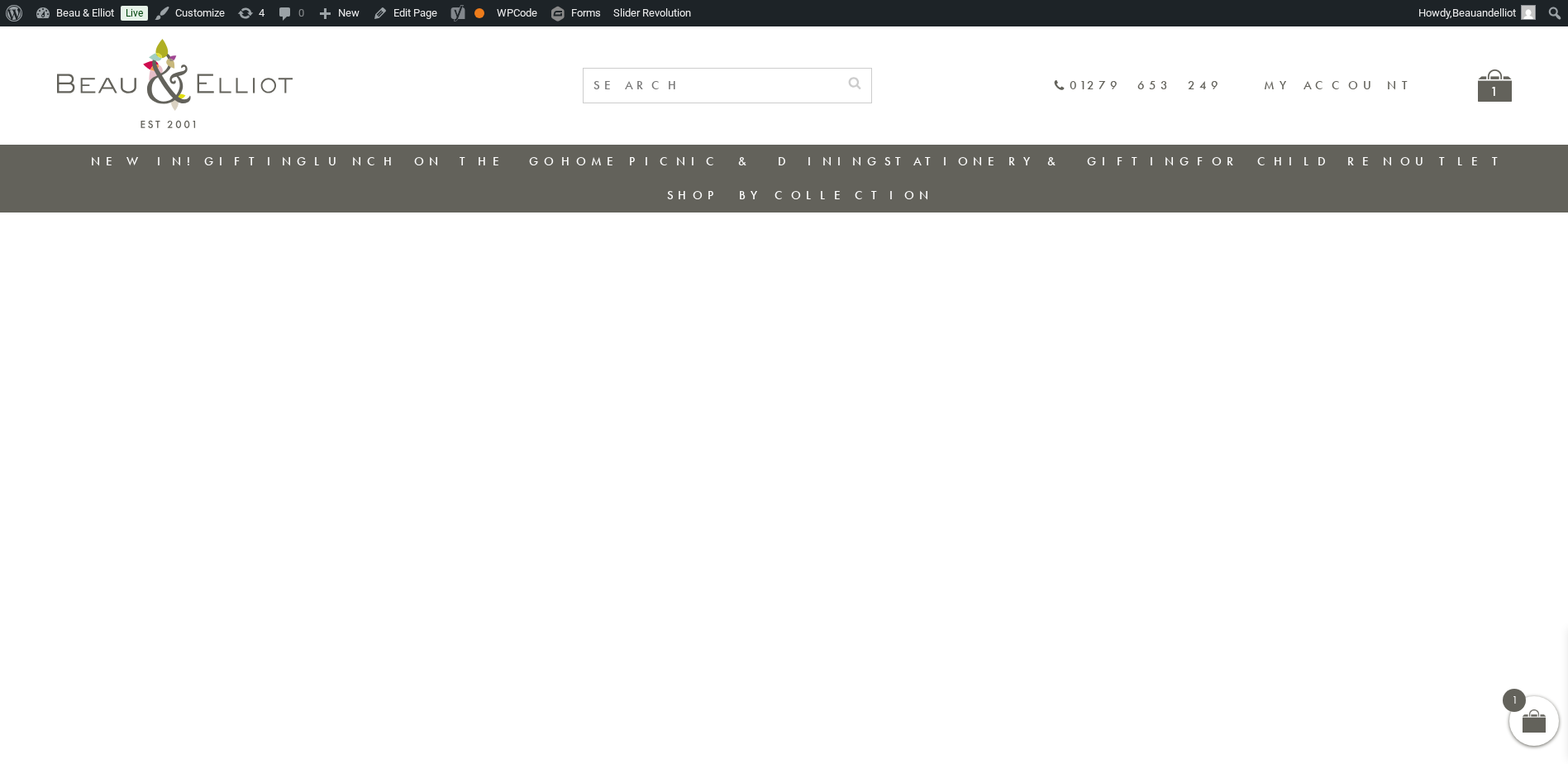
drag, startPoint x: 162, startPoint y: 152, endPoint x: 236, endPoint y: 173, distance: 76.9
click at [162, 153] on link "New in!" at bounding box center [146, 161] width 111 height 16
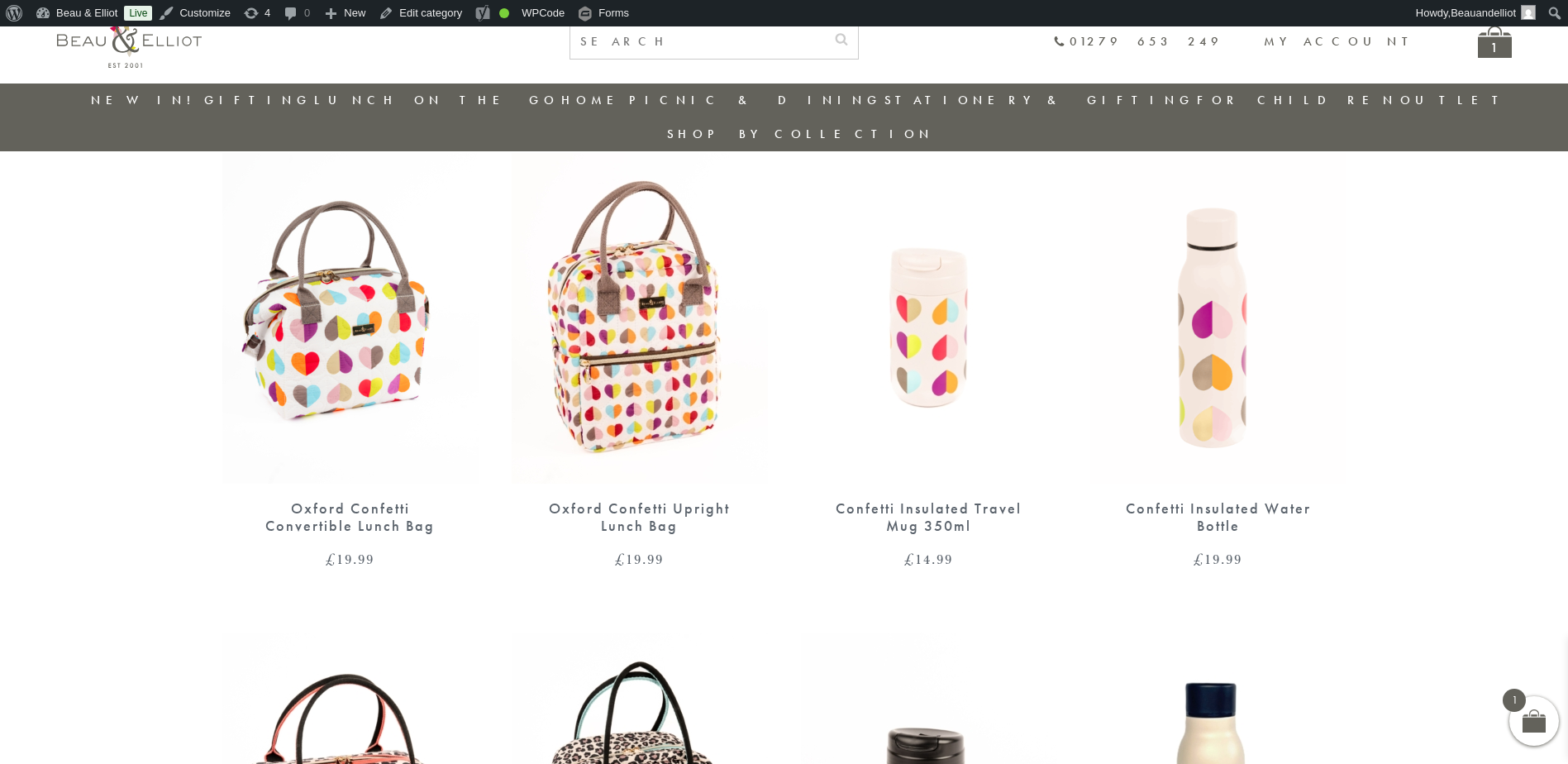
scroll to position [627, 0]
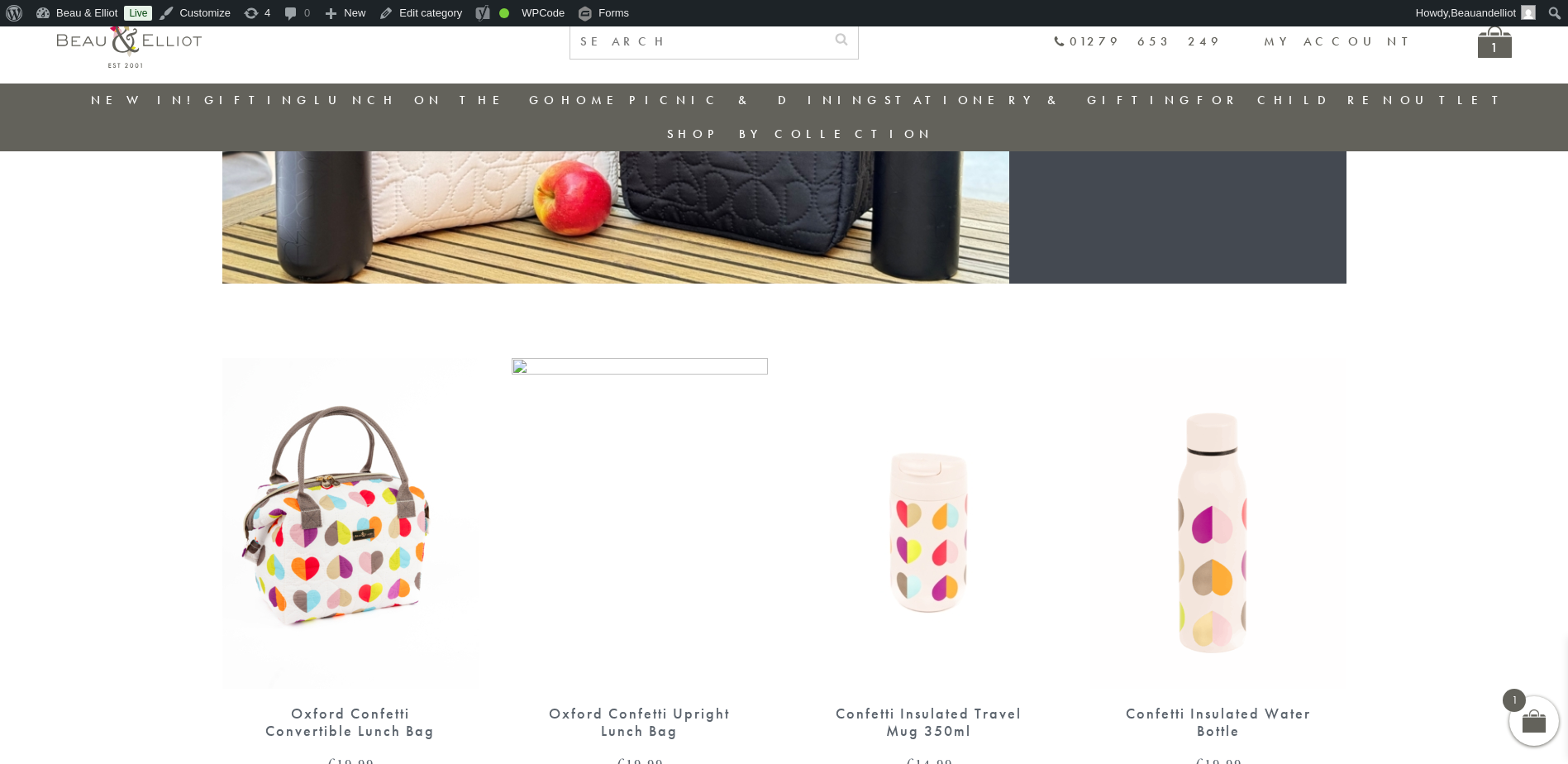
scroll to position [515, 0]
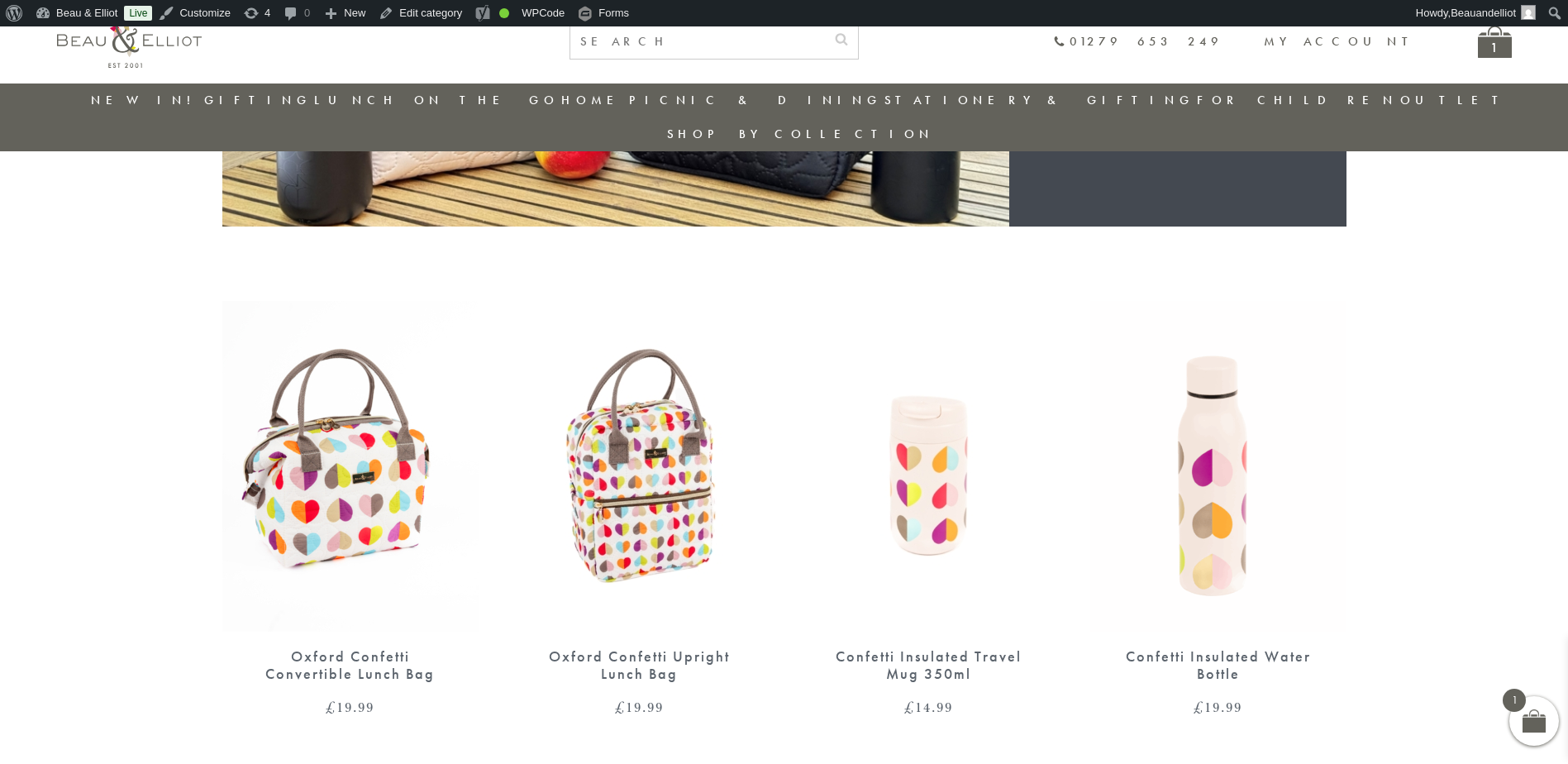
scroll to position [487, 0]
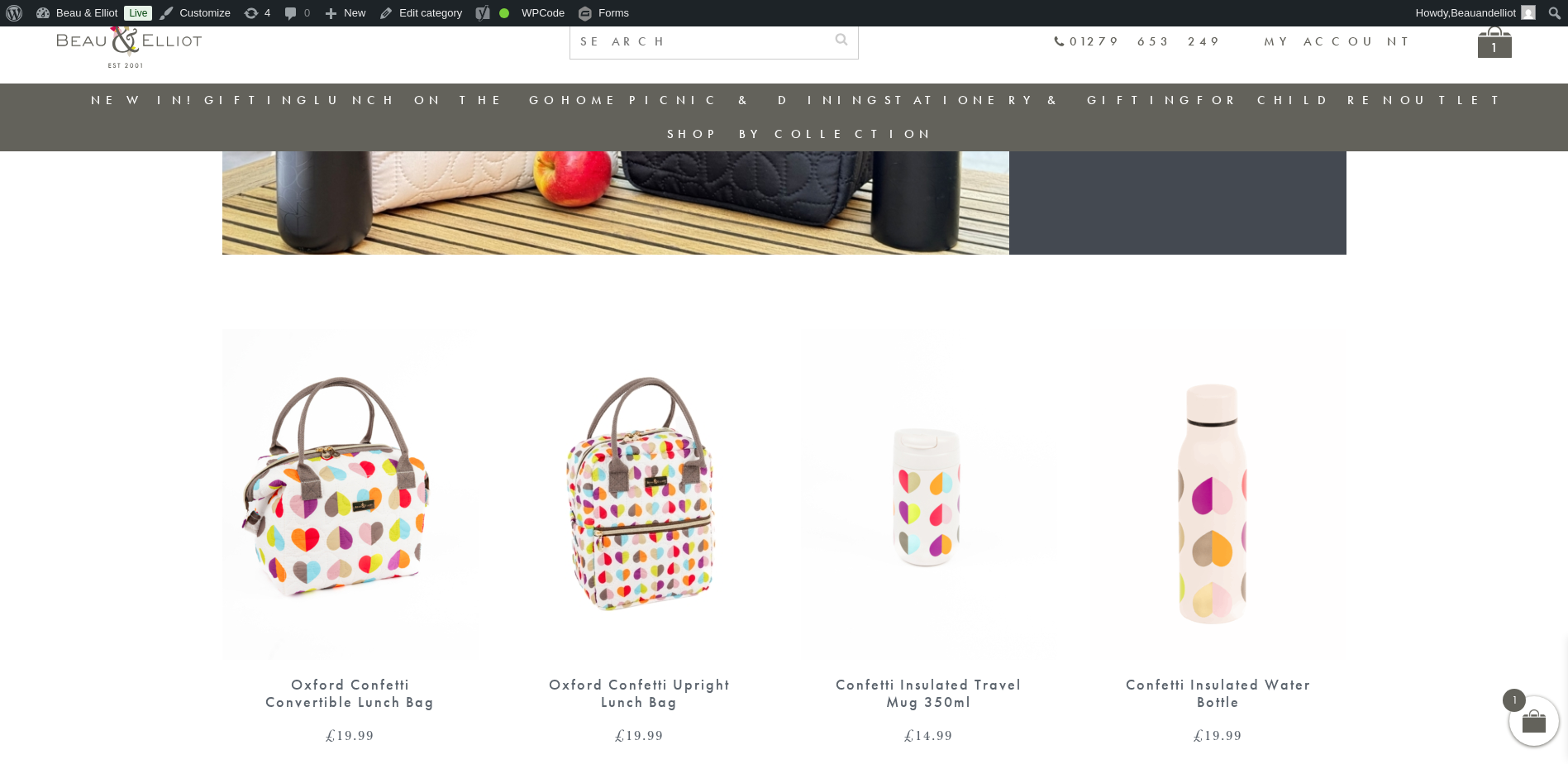
scroll to position [459, 0]
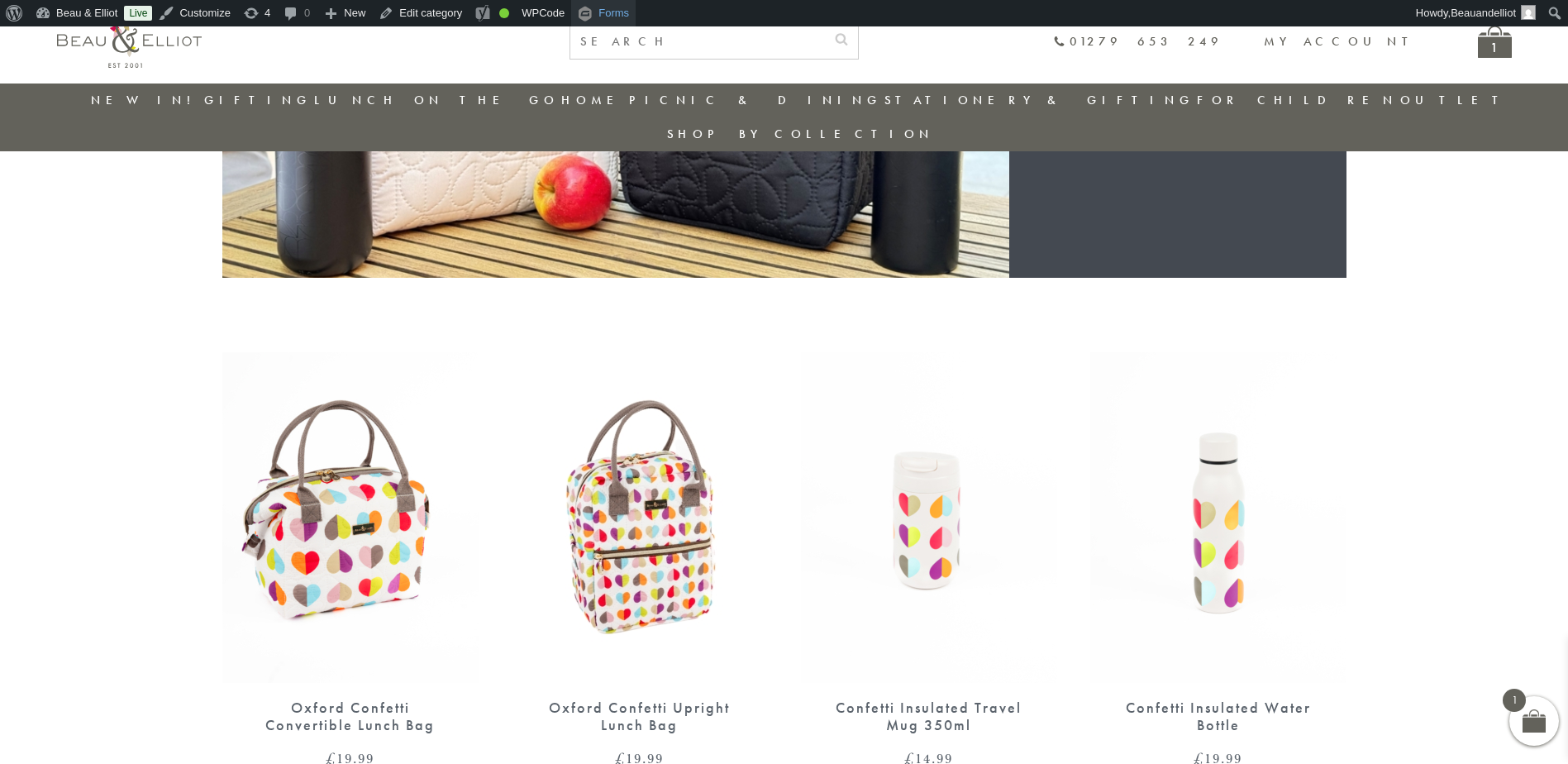
scroll to position [432, 0]
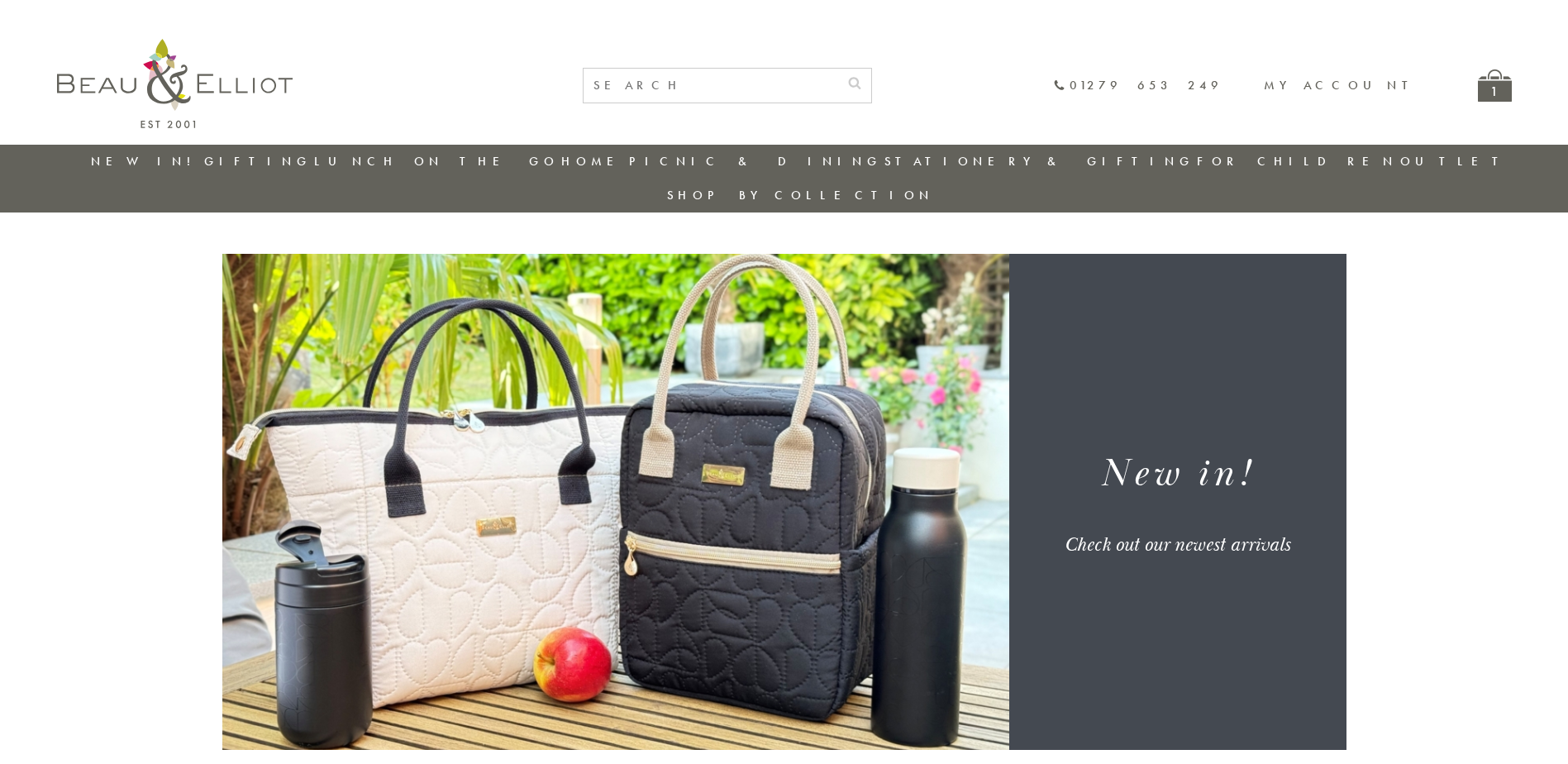
drag, startPoint x: 431, startPoint y: 224, endPoint x: 720, endPoint y: 240, distance: 289.4
click at [431, 231] on link "Insulated Drinks Bottles" at bounding box center [405, 253] width 149 height 43
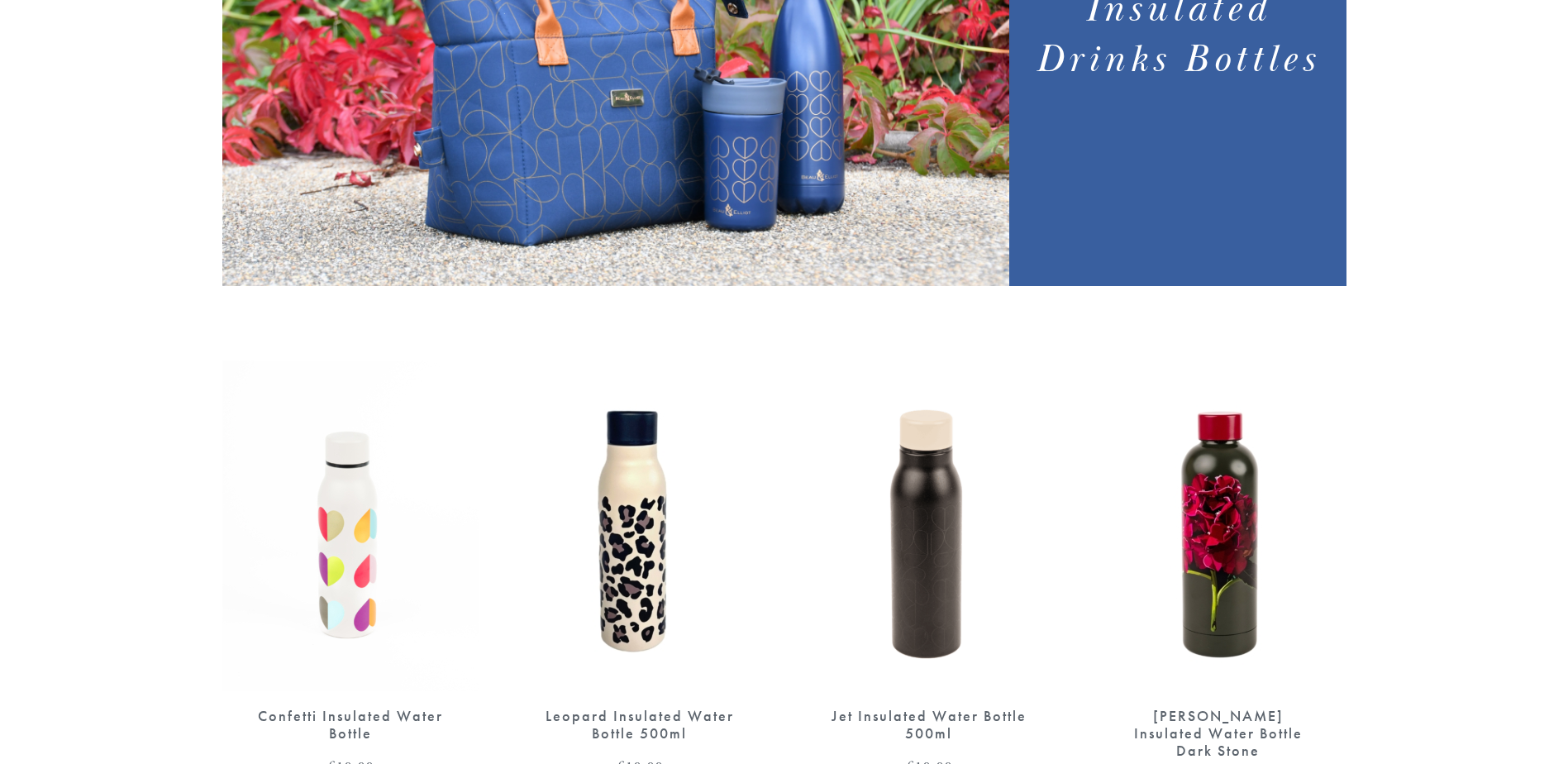
scroll to position [579, 0]
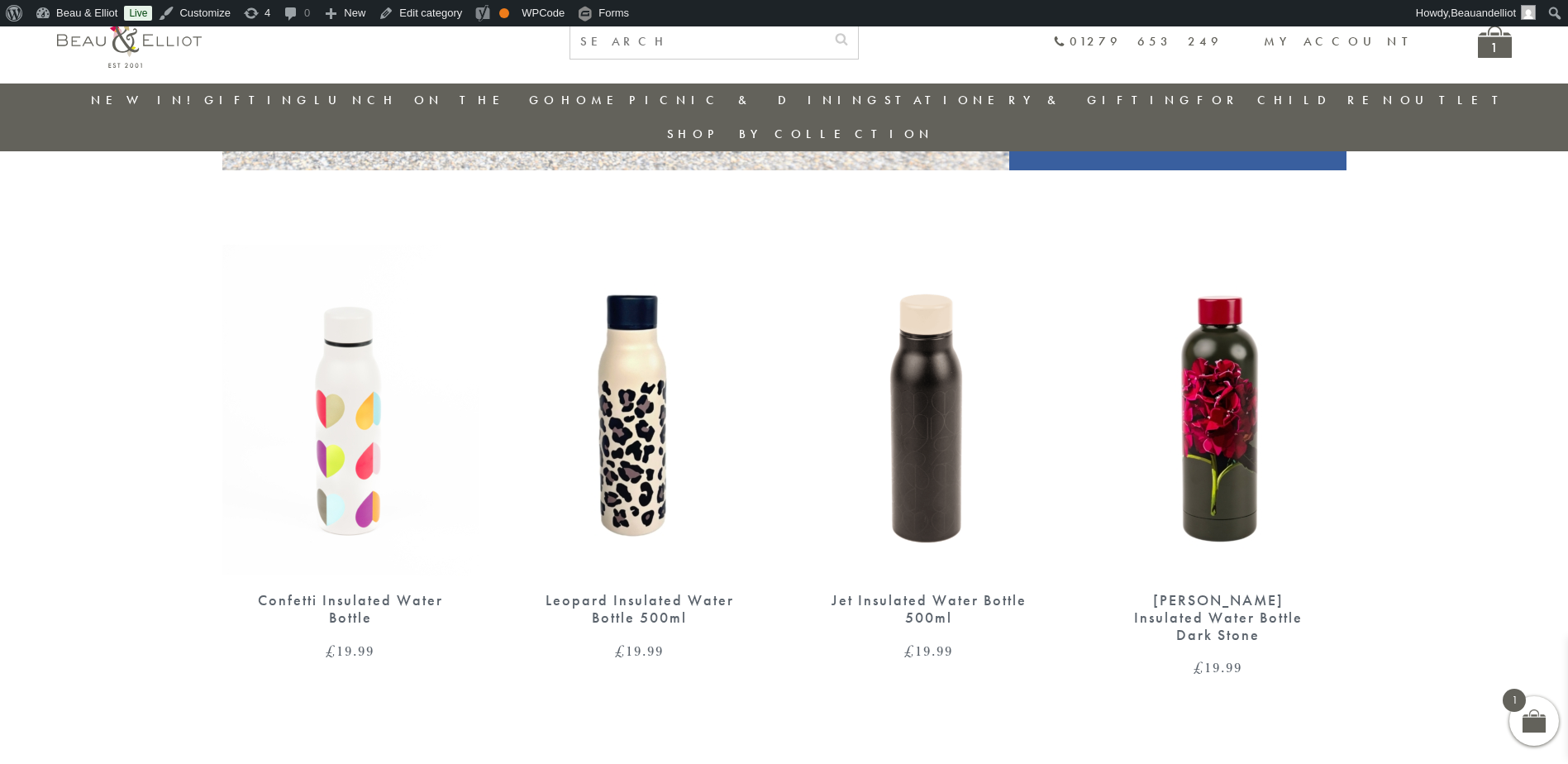
scroll to position [544, 0]
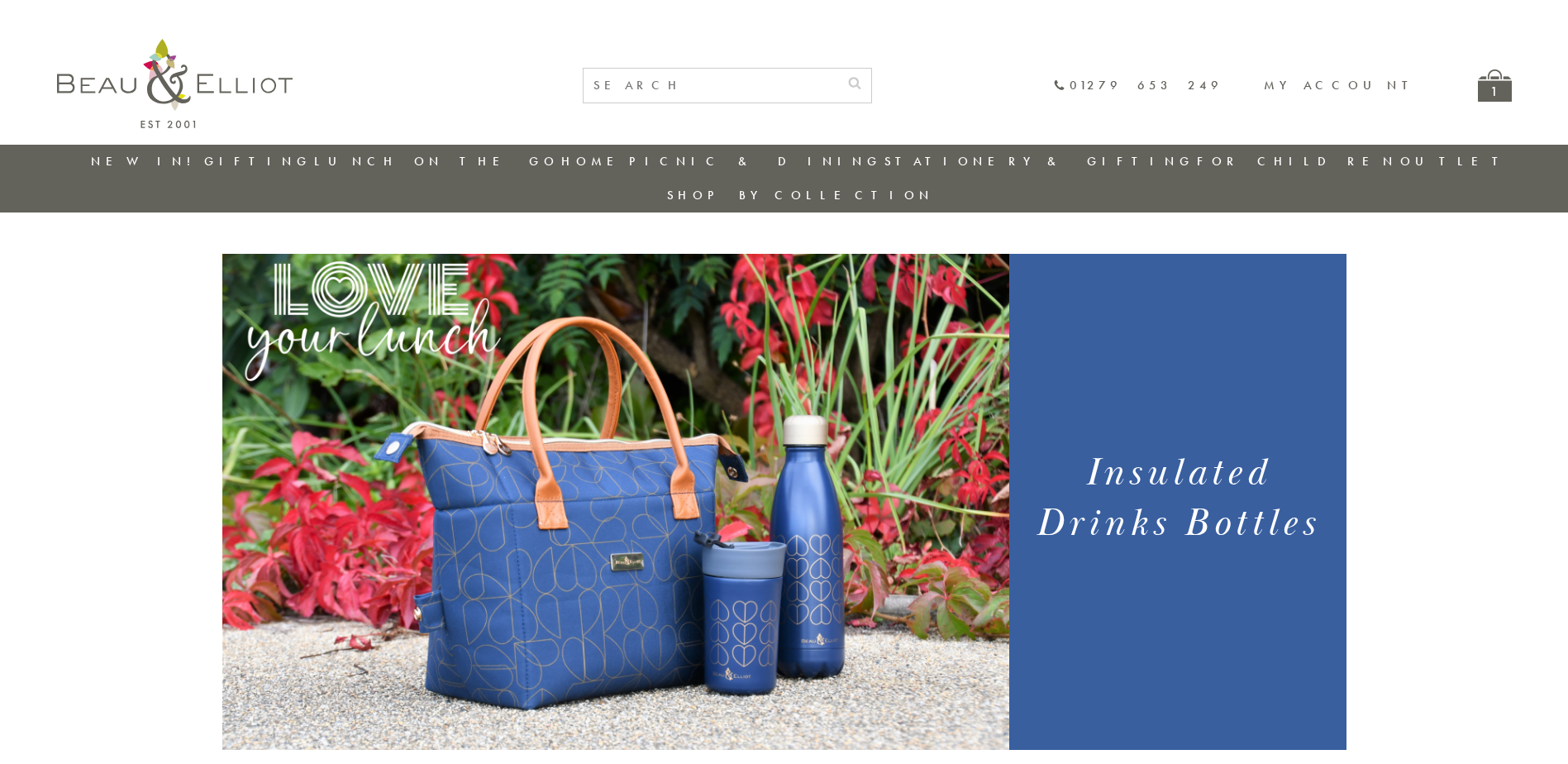
drag, startPoint x: 162, startPoint y: 164, endPoint x: 172, endPoint y: 165, distance: 10.0
click at [162, 164] on link "New in!" at bounding box center [146, 161] width 111 height 16
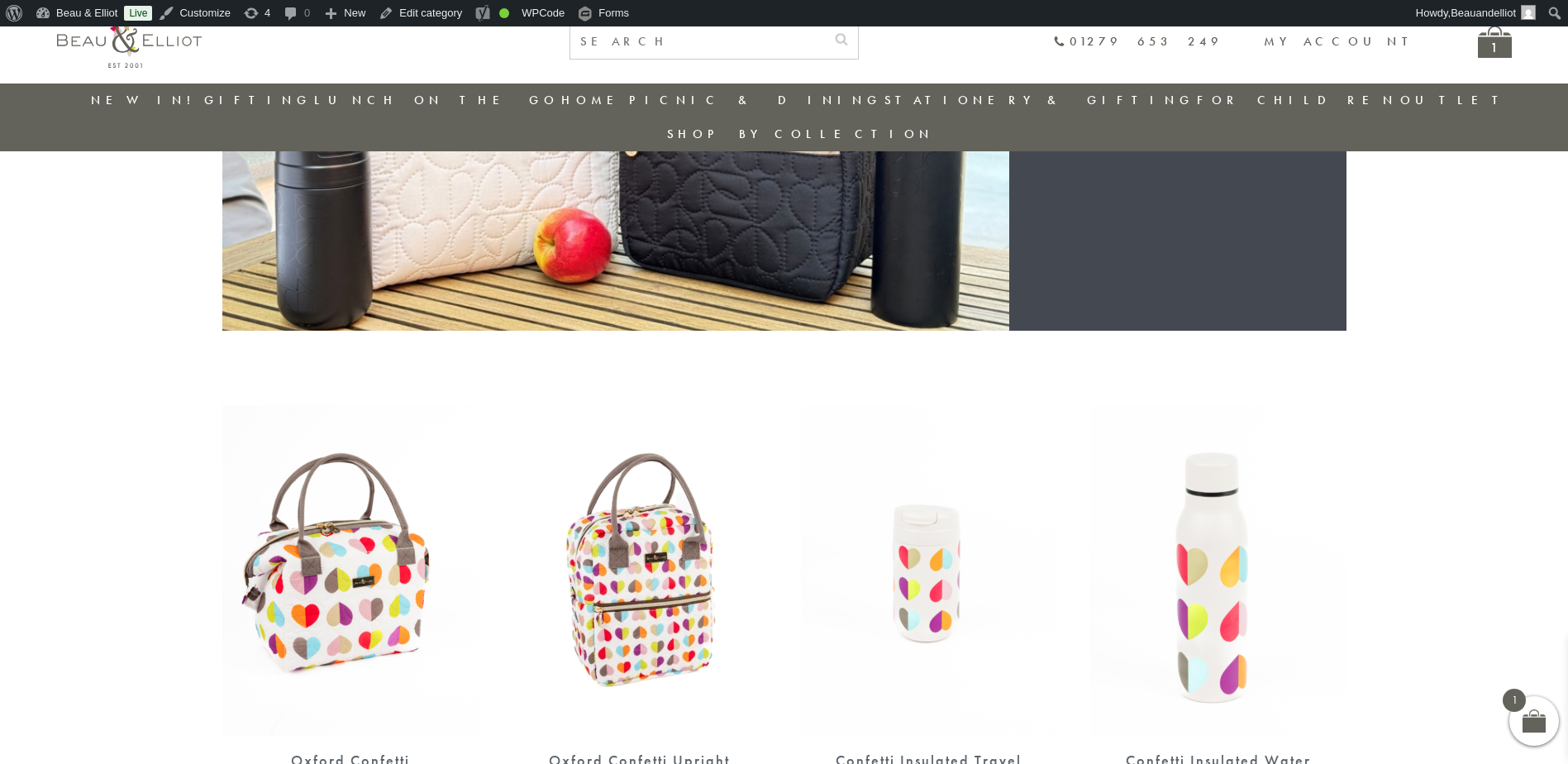
scroll to position [379, 0]
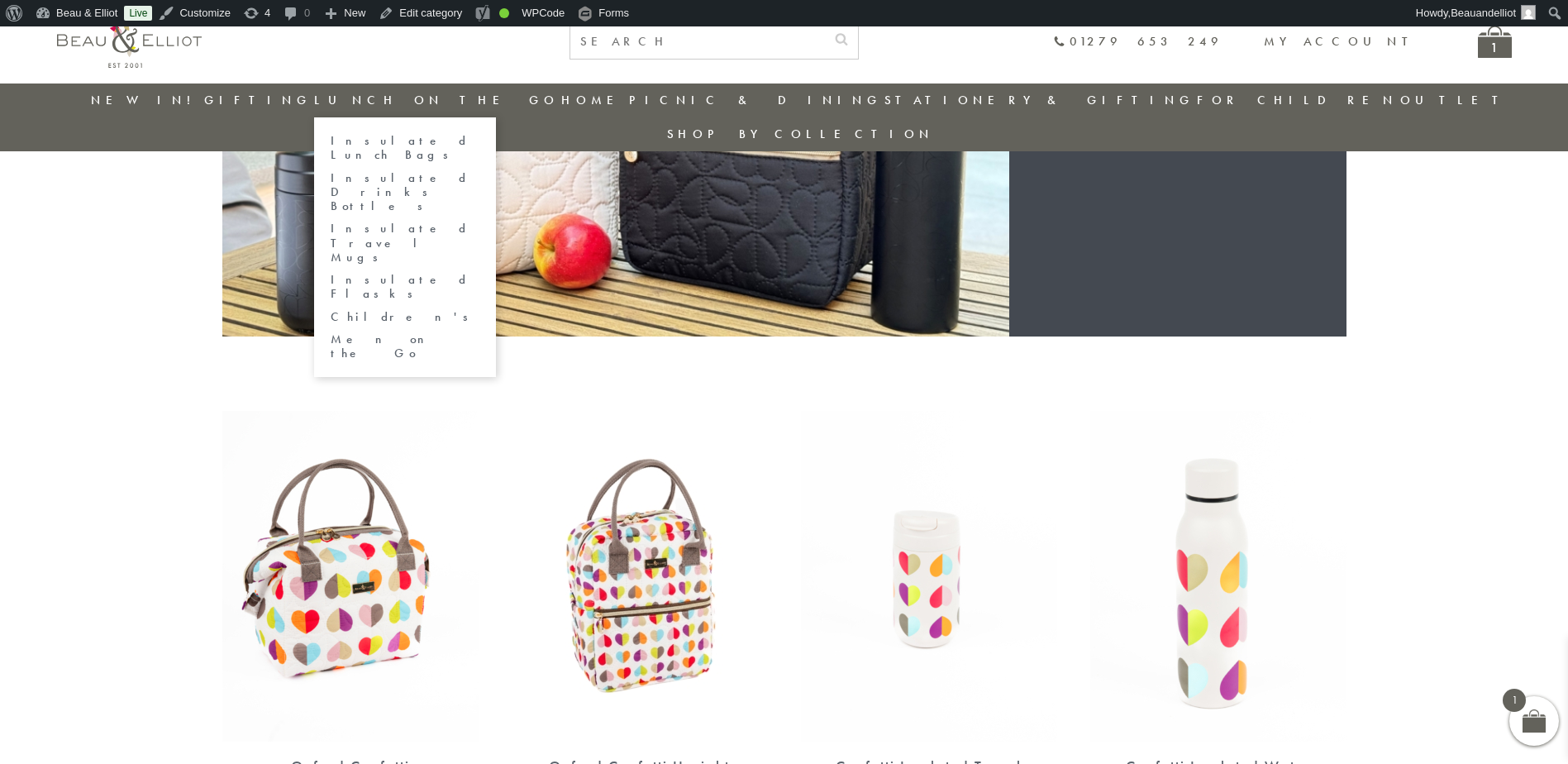
click at [409, 221] on link "Insulated Travel Mugs" at bounding box center [405, 242] width 149 height 43
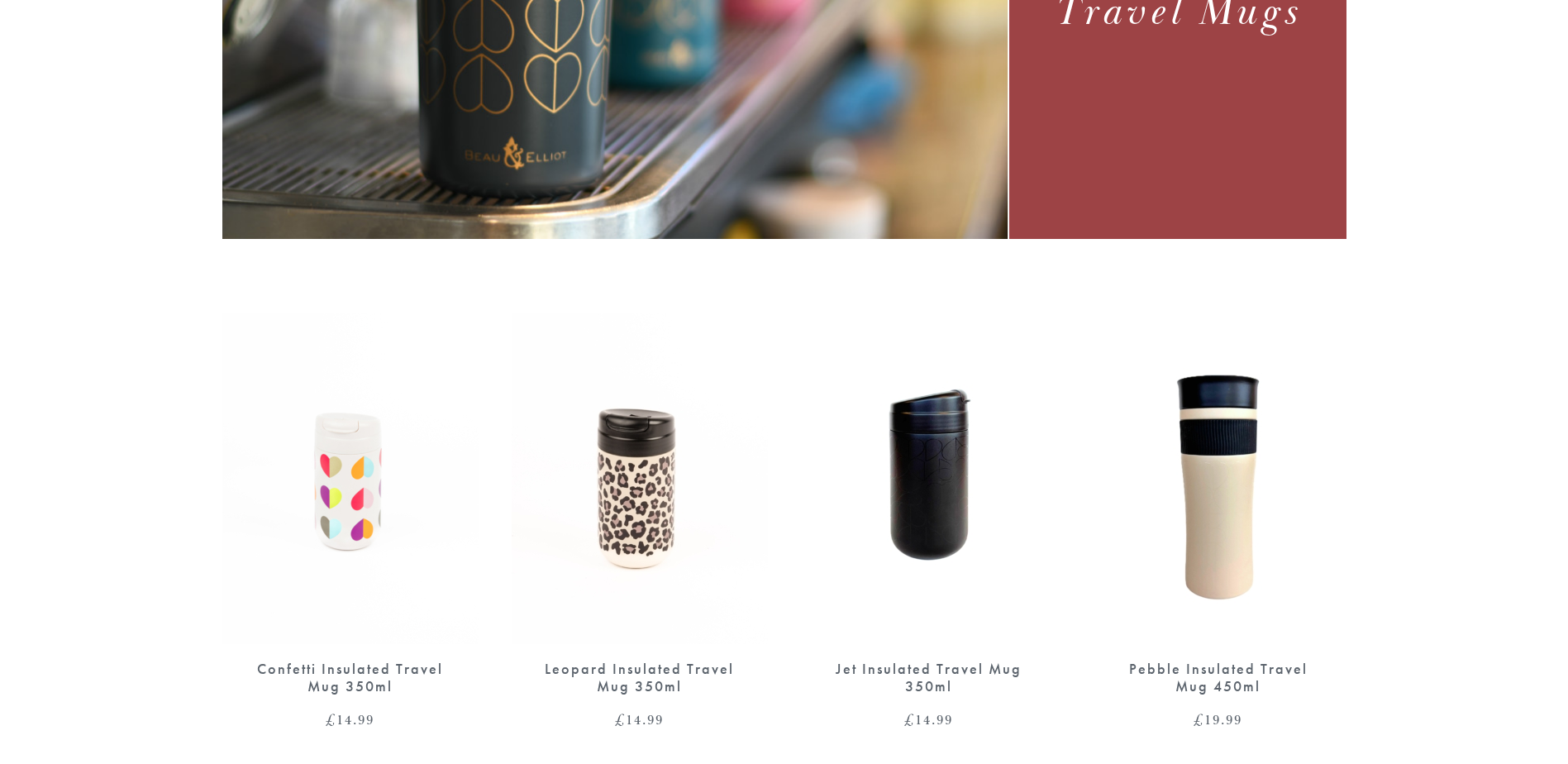
scroll to position [662, 0]
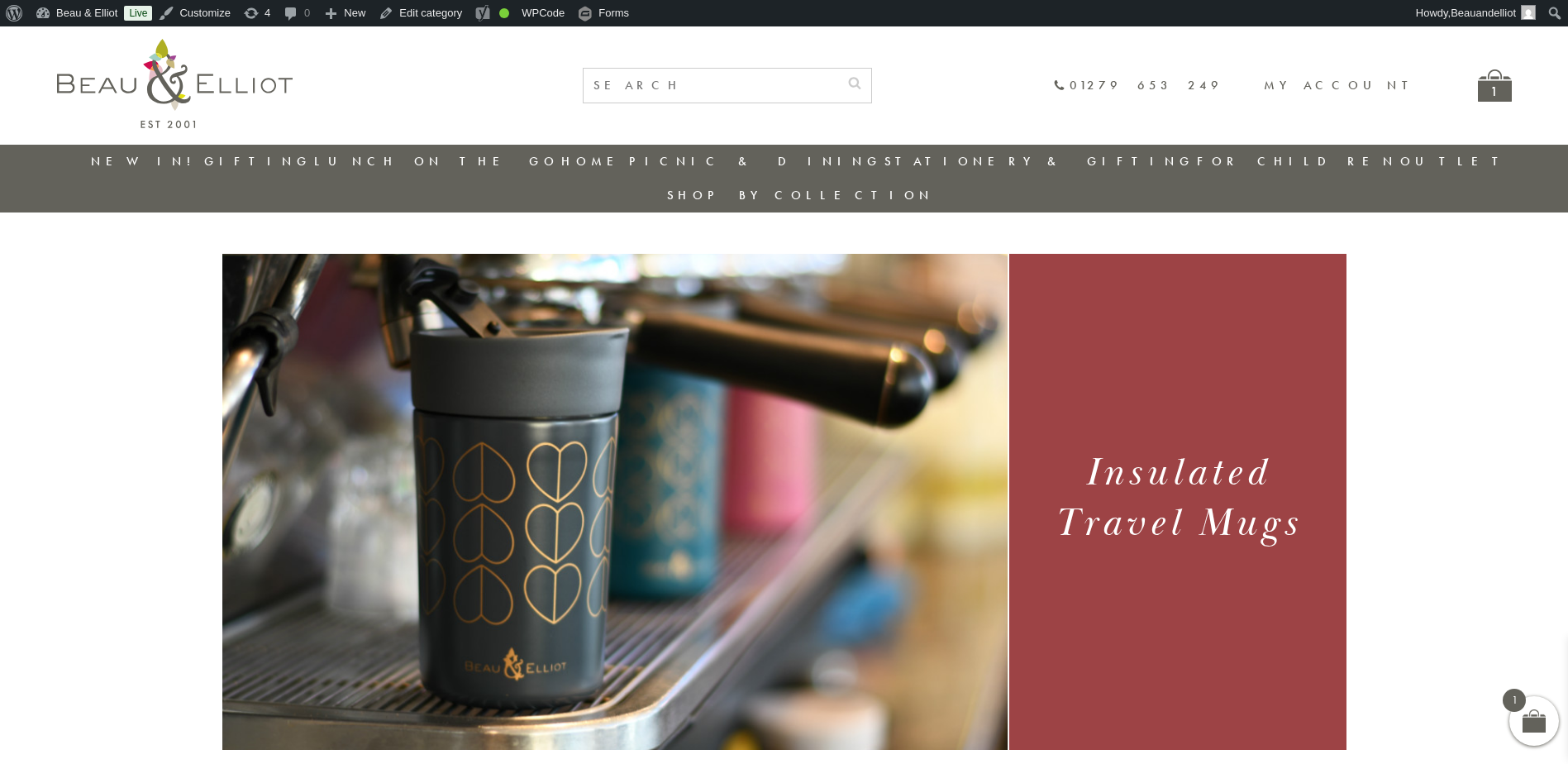
click at [142, 163] on link "New in!" at bounding box center [146, 161] width 111 height 16
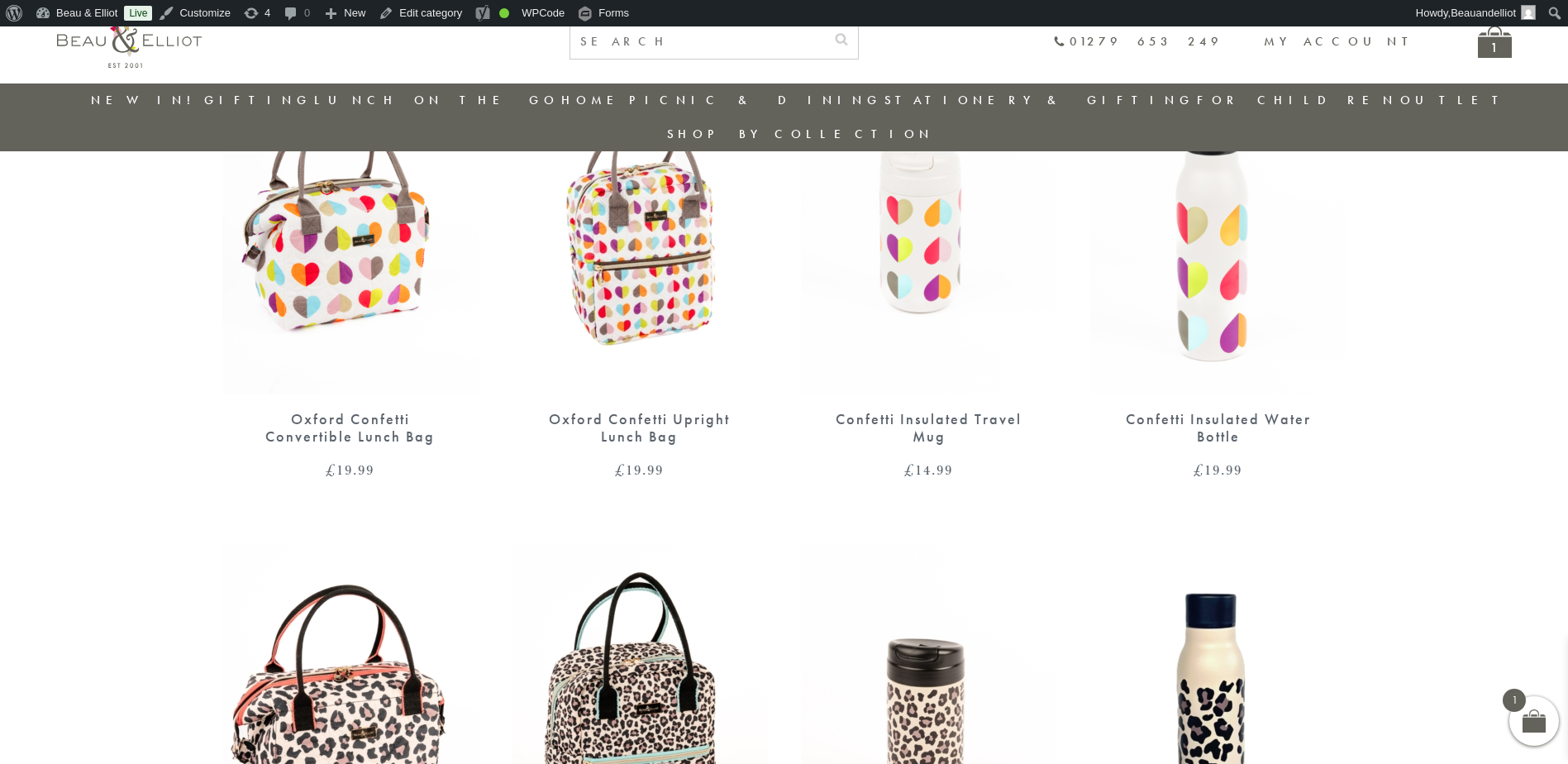
scroll to position [461, 0]
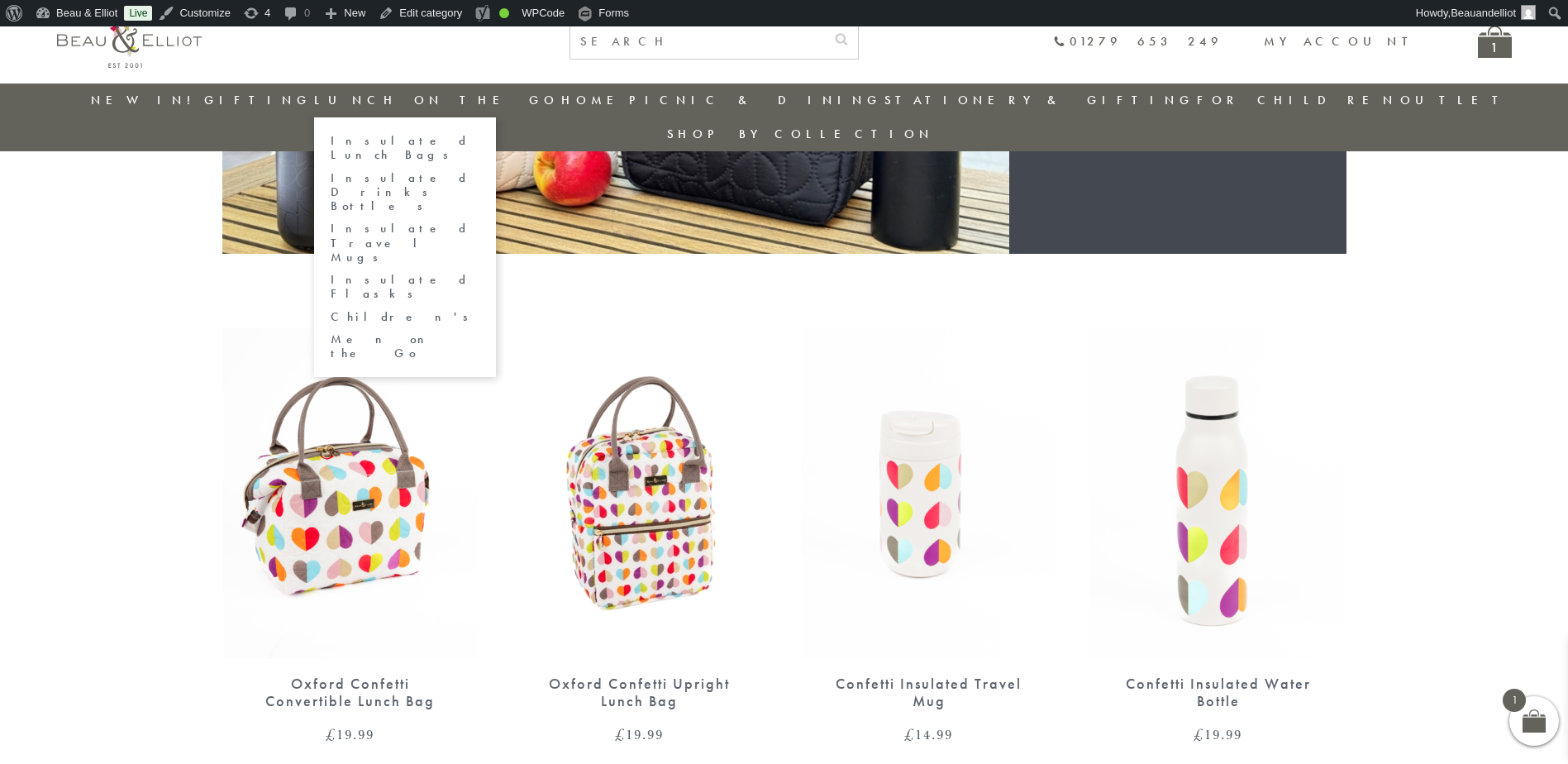
click at [446, 144] on link "Insulated Lunch Bags" at bounding box center [405, 148] width 149 height 29
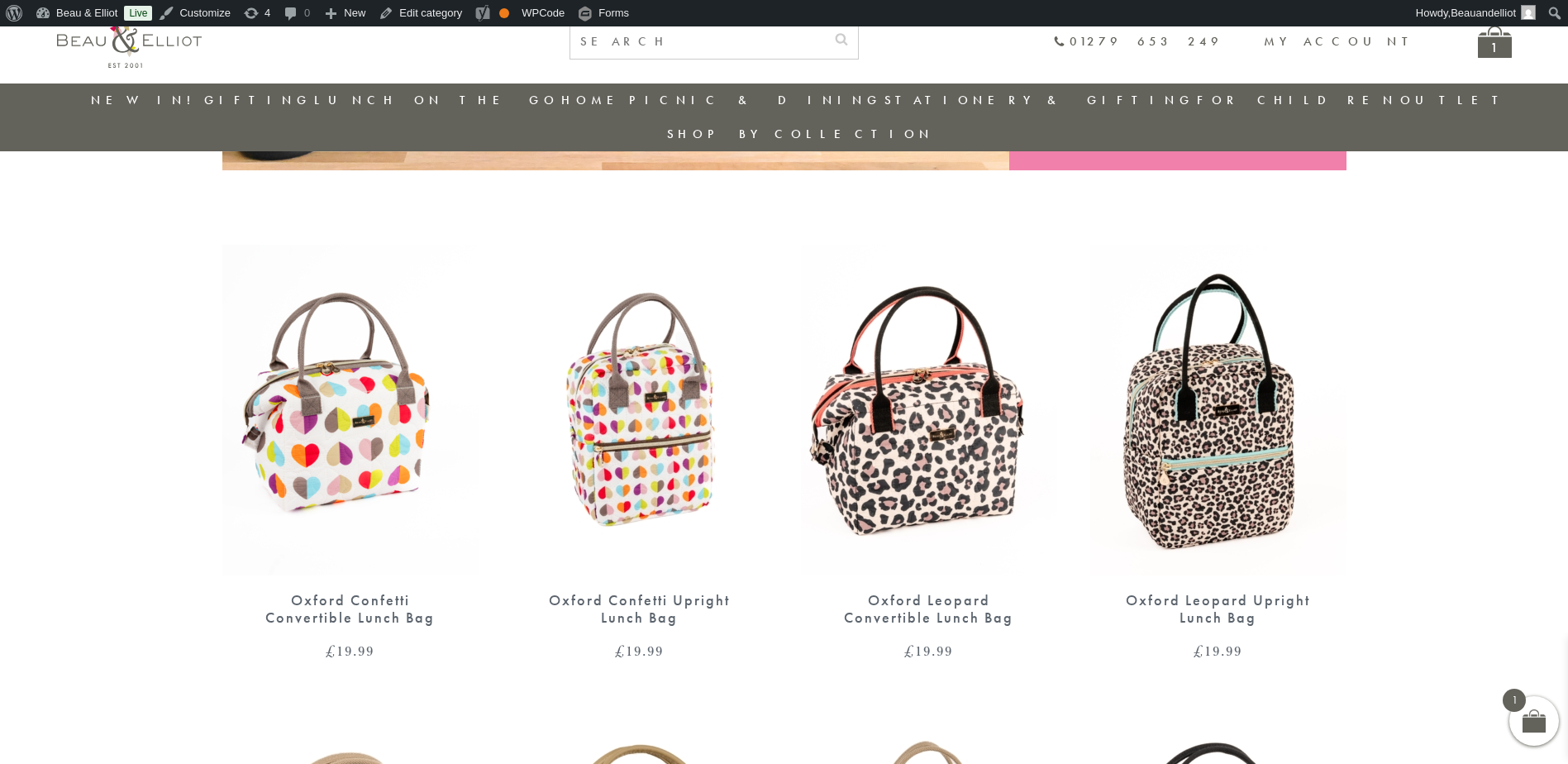
scroll to position [544, 0]
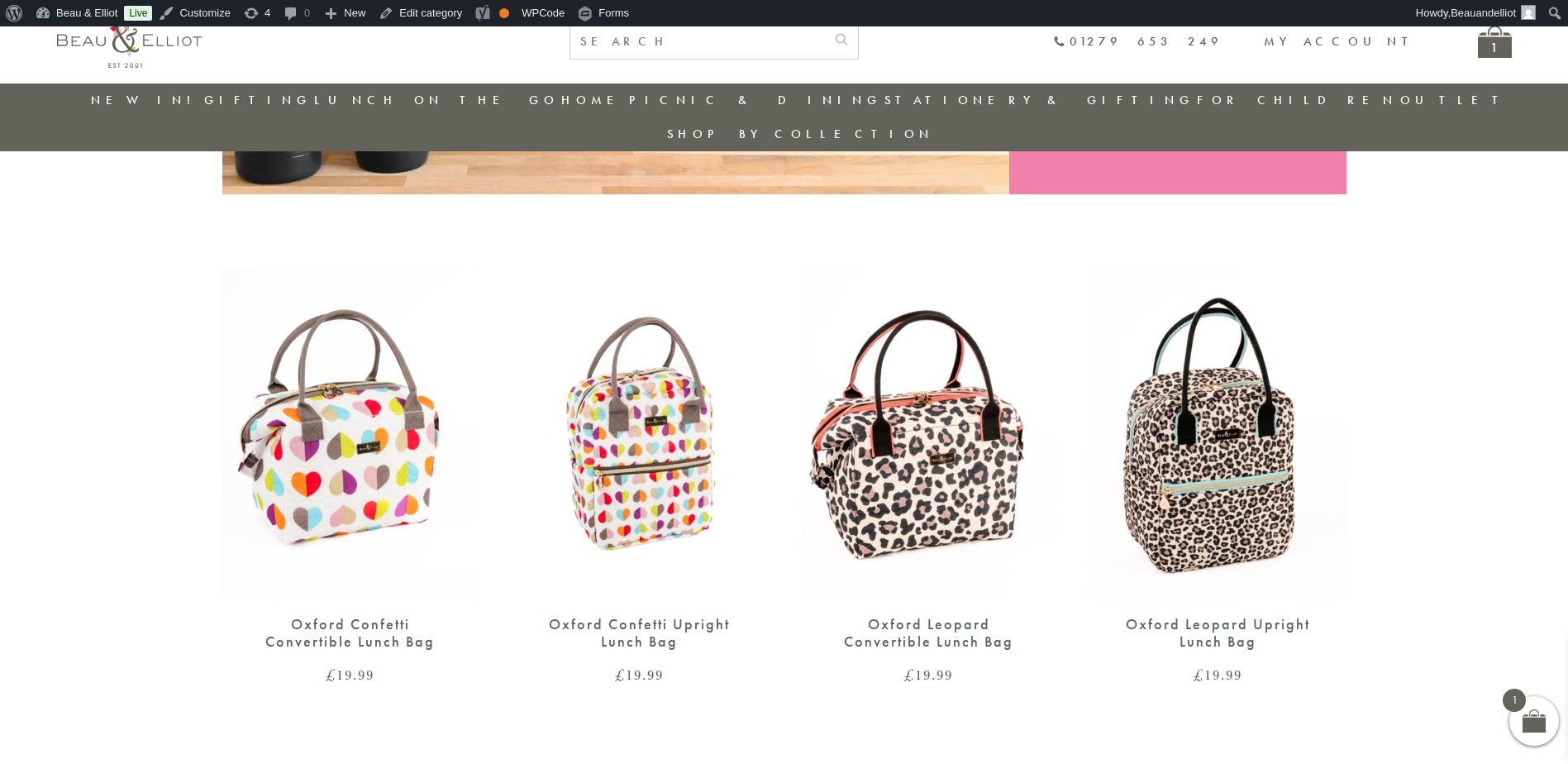
scroll to position [516, 0]
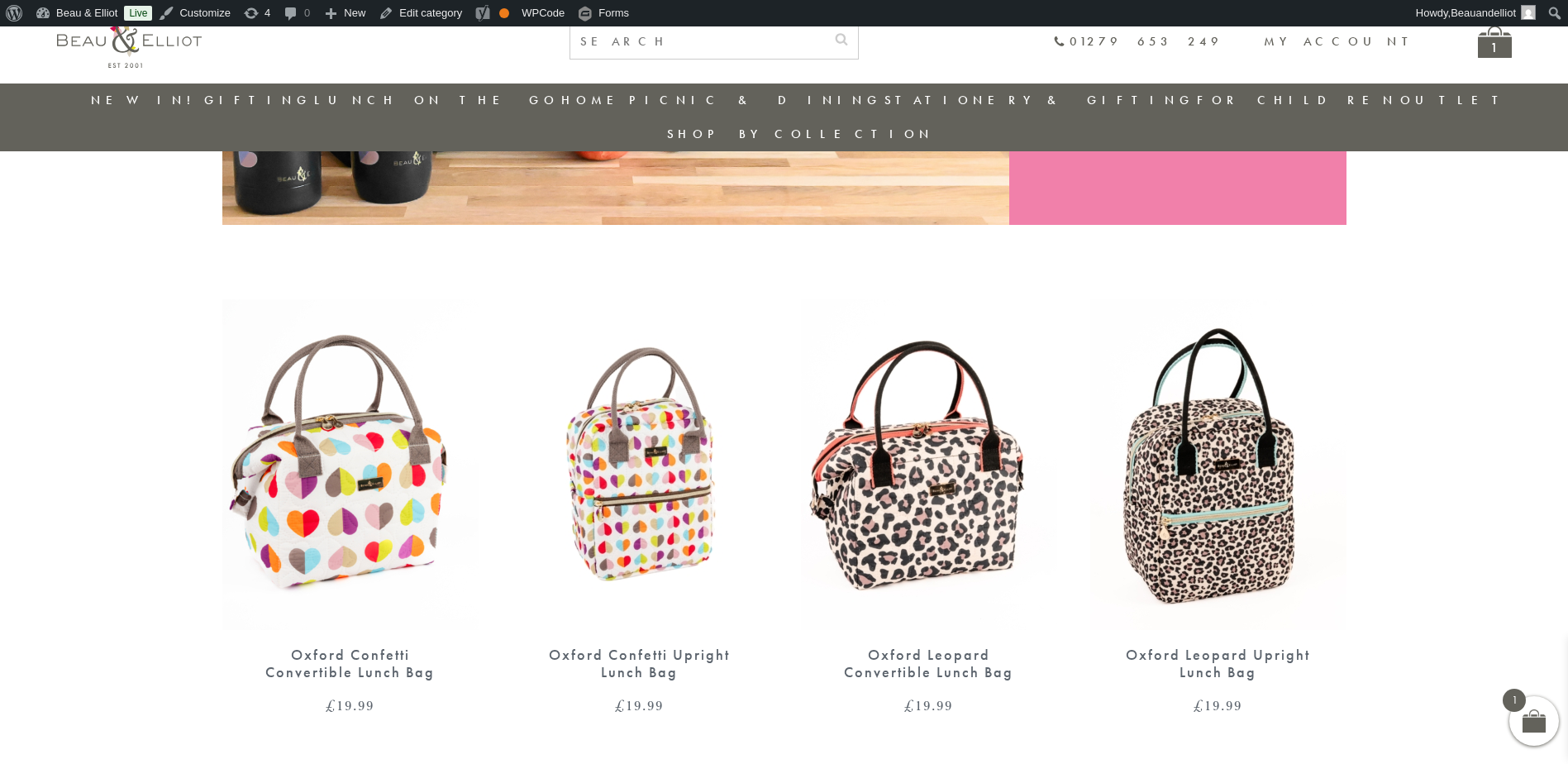
scroll to position [489, 0]
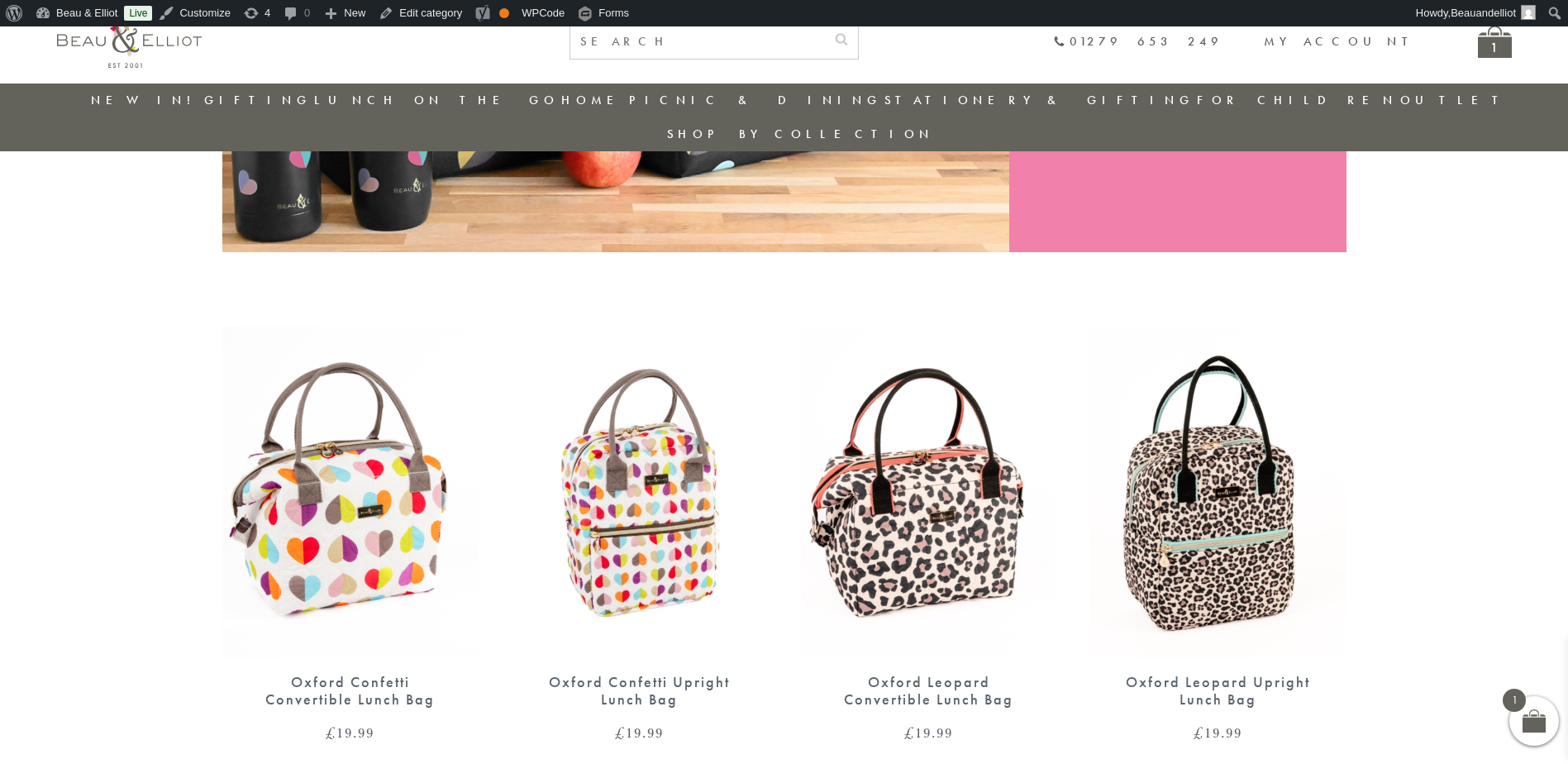
scroll to position [462, 0]
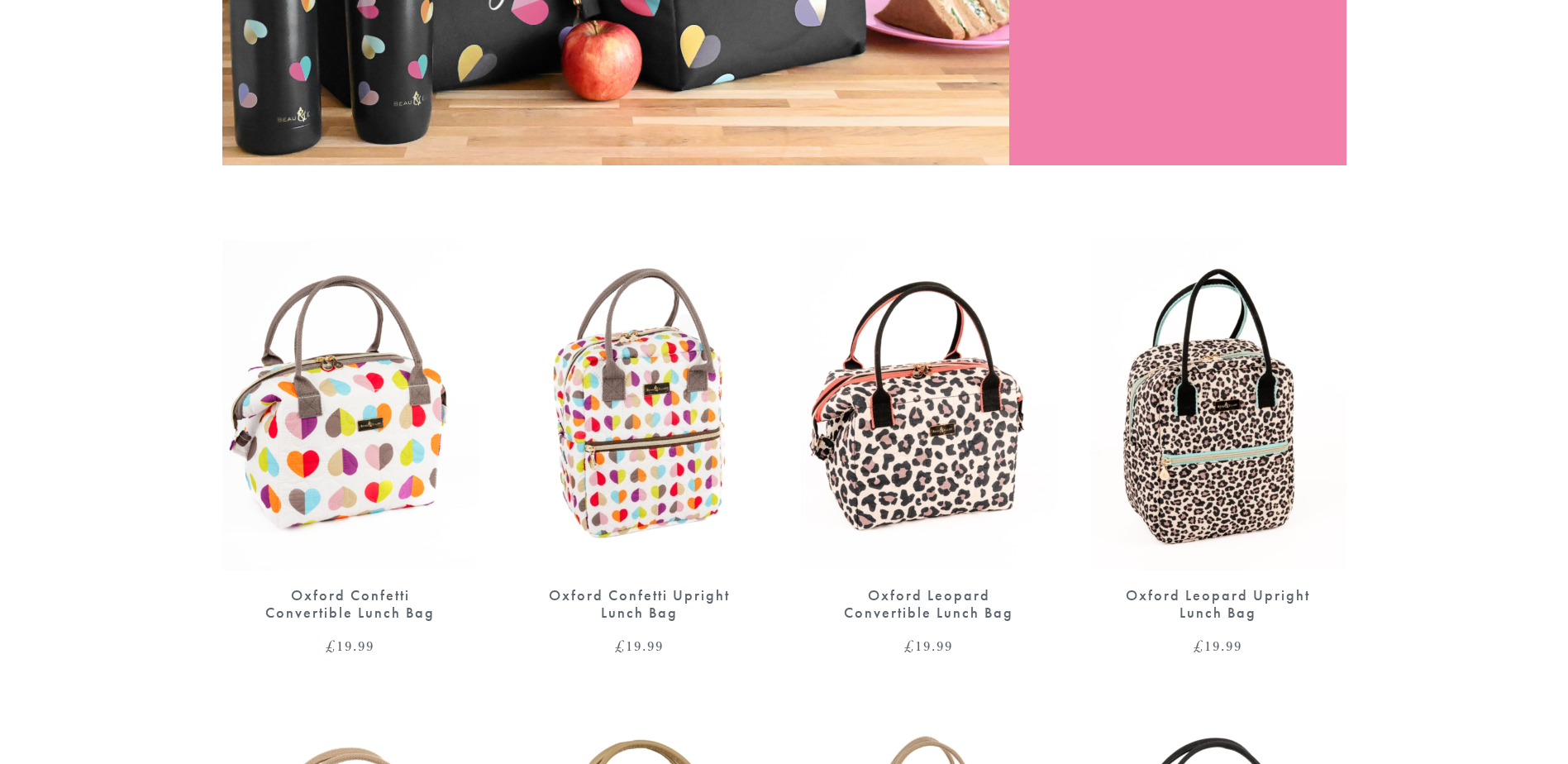
scroll to position [579, 0]
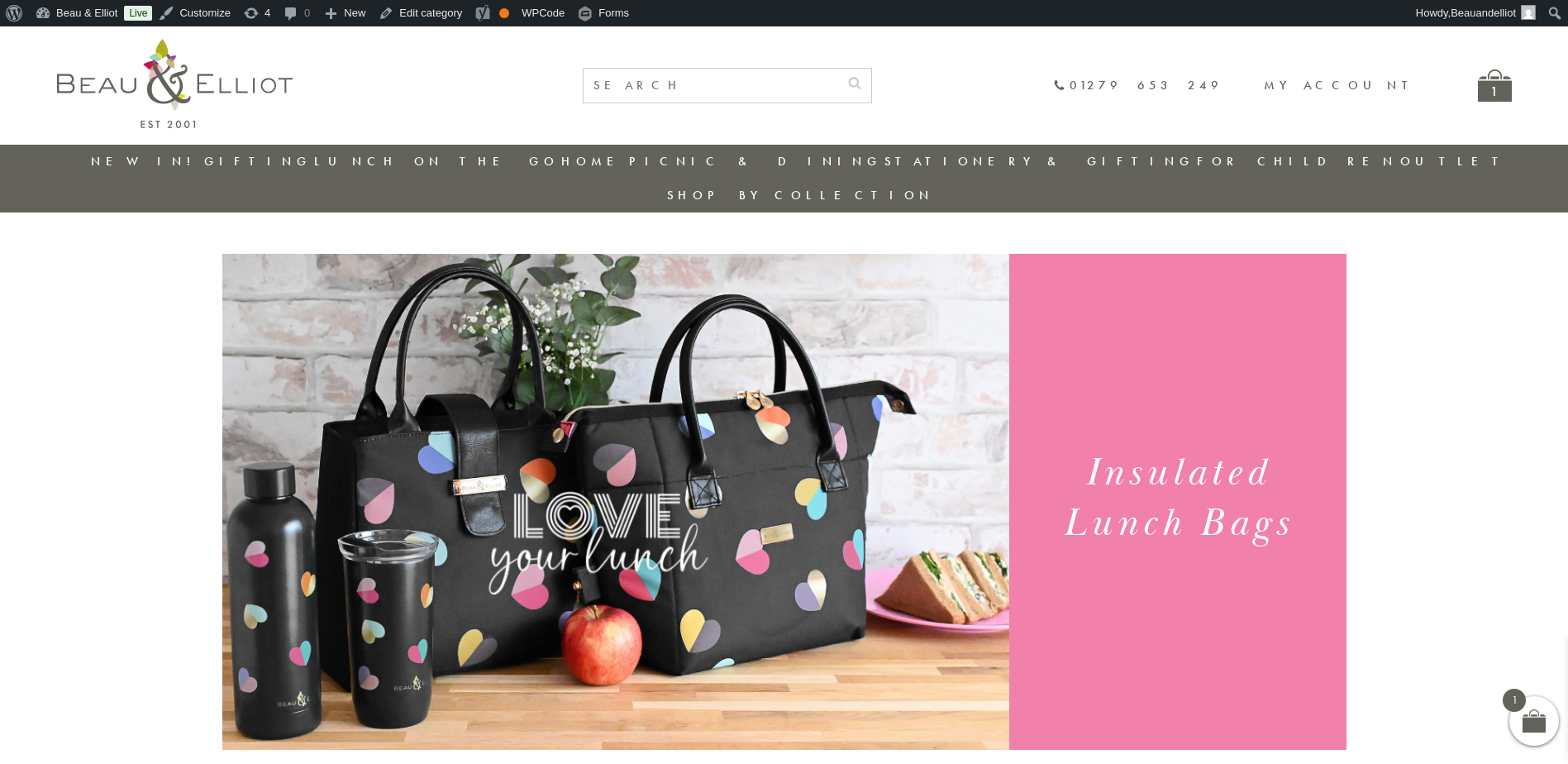
click at [221, 95] on img at bounding box center [174, 83] width 236 height 89
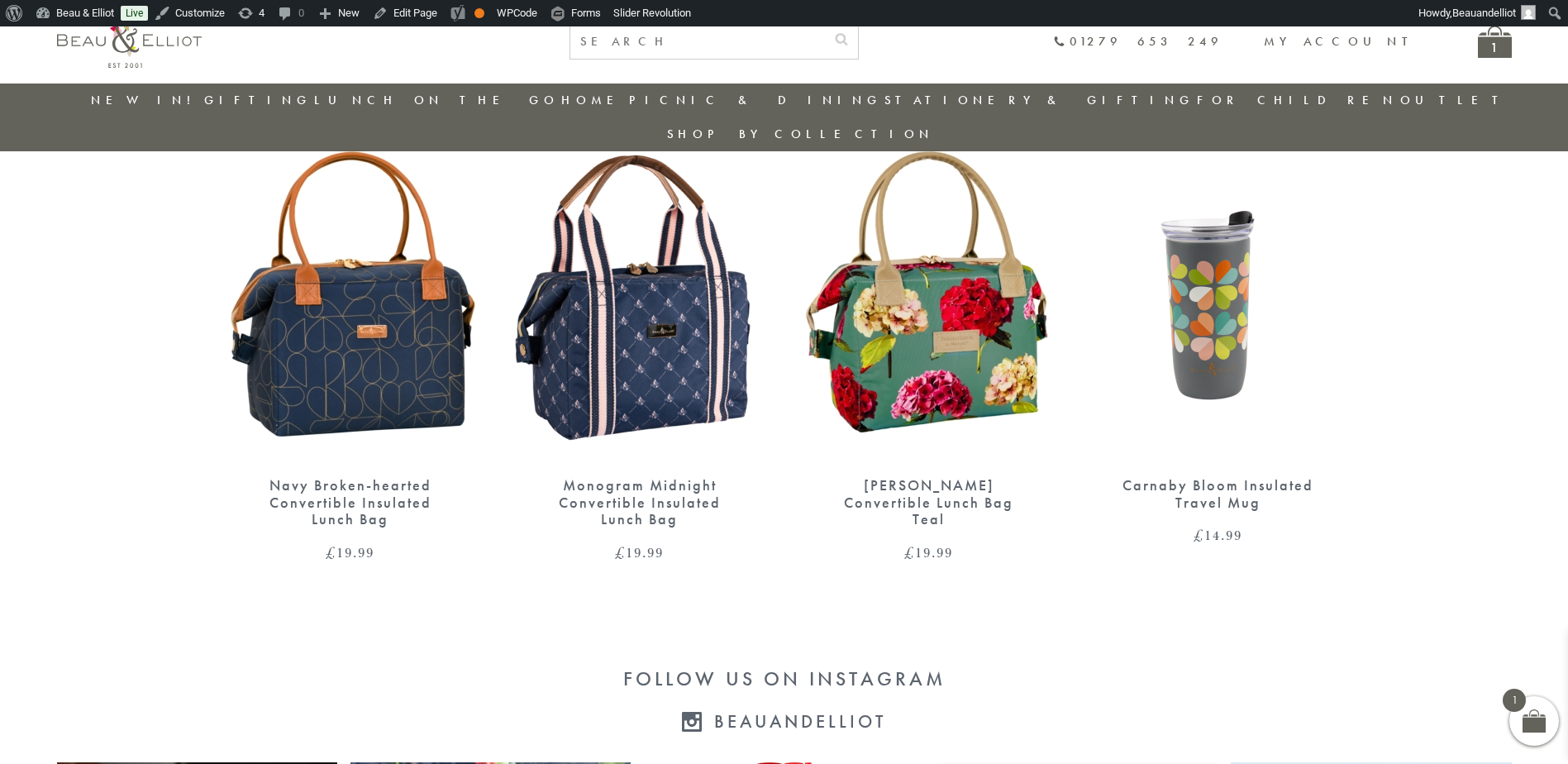
scroll to position [2615, 0]
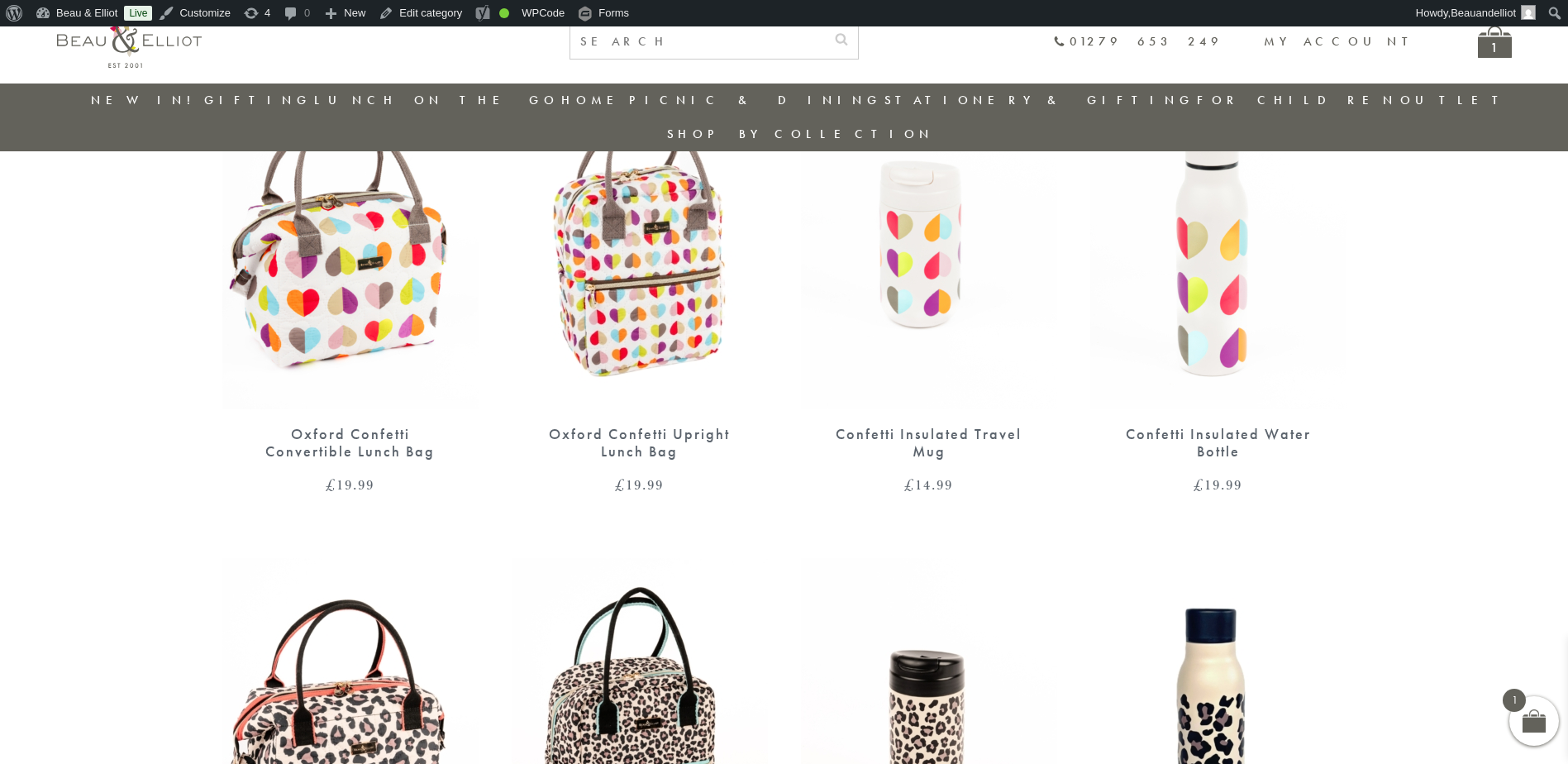
scroll to position [710, 0]
drag, startPoint x: 429, startPoint y: 197, endPoint x: 682, endPoint y: 334, distance: 287.7
click at [429, 221] on link "Insulated Travel Mugs" at bounding box center [405, 242] width 149 height 43
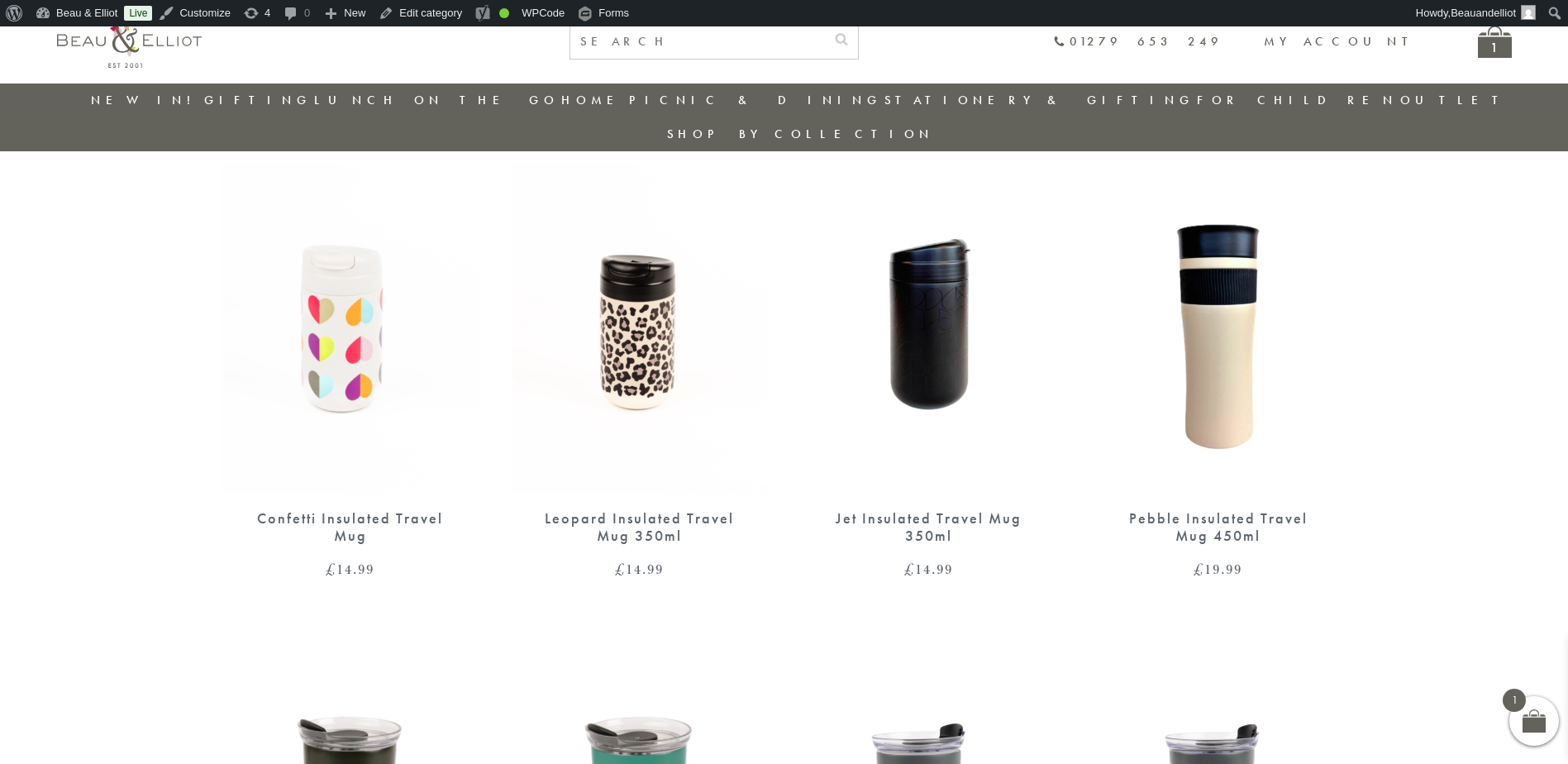
scroll to position [544, 0]
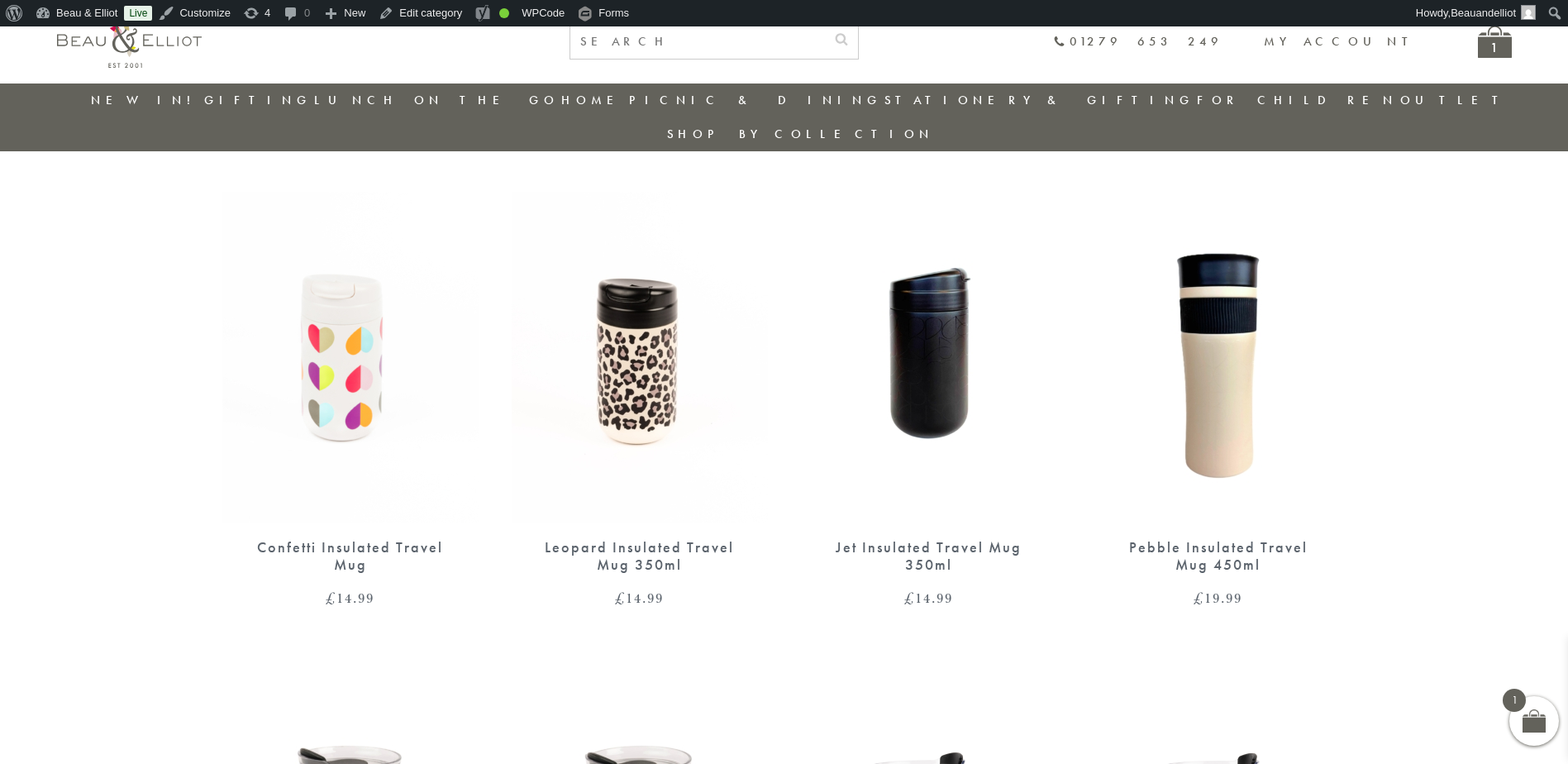
scroll to position [516, 0]
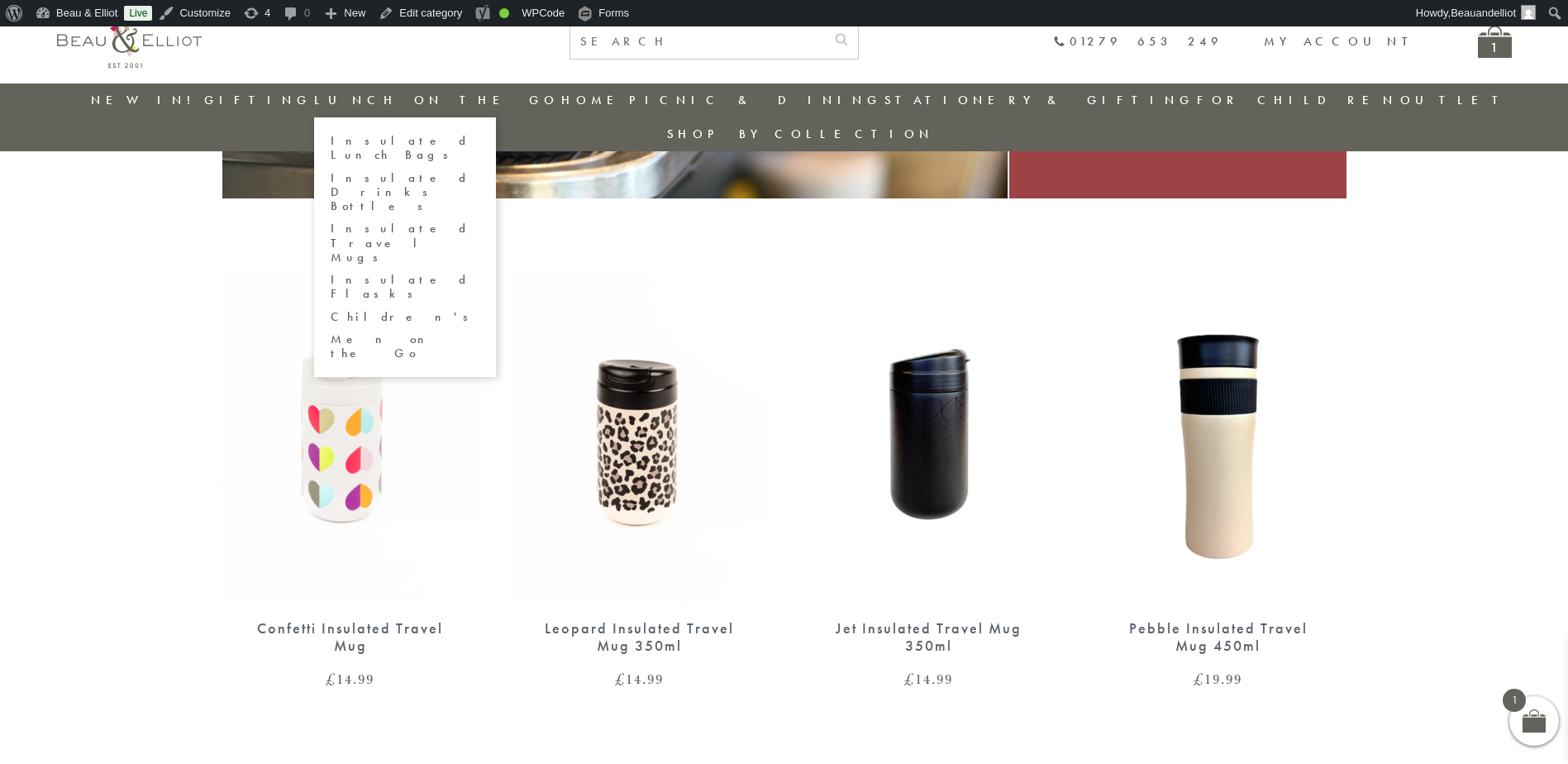
click at [429, 174] on link "Insulated Drinks Bottles" at bounding box center [405, 192] width 149 height 43
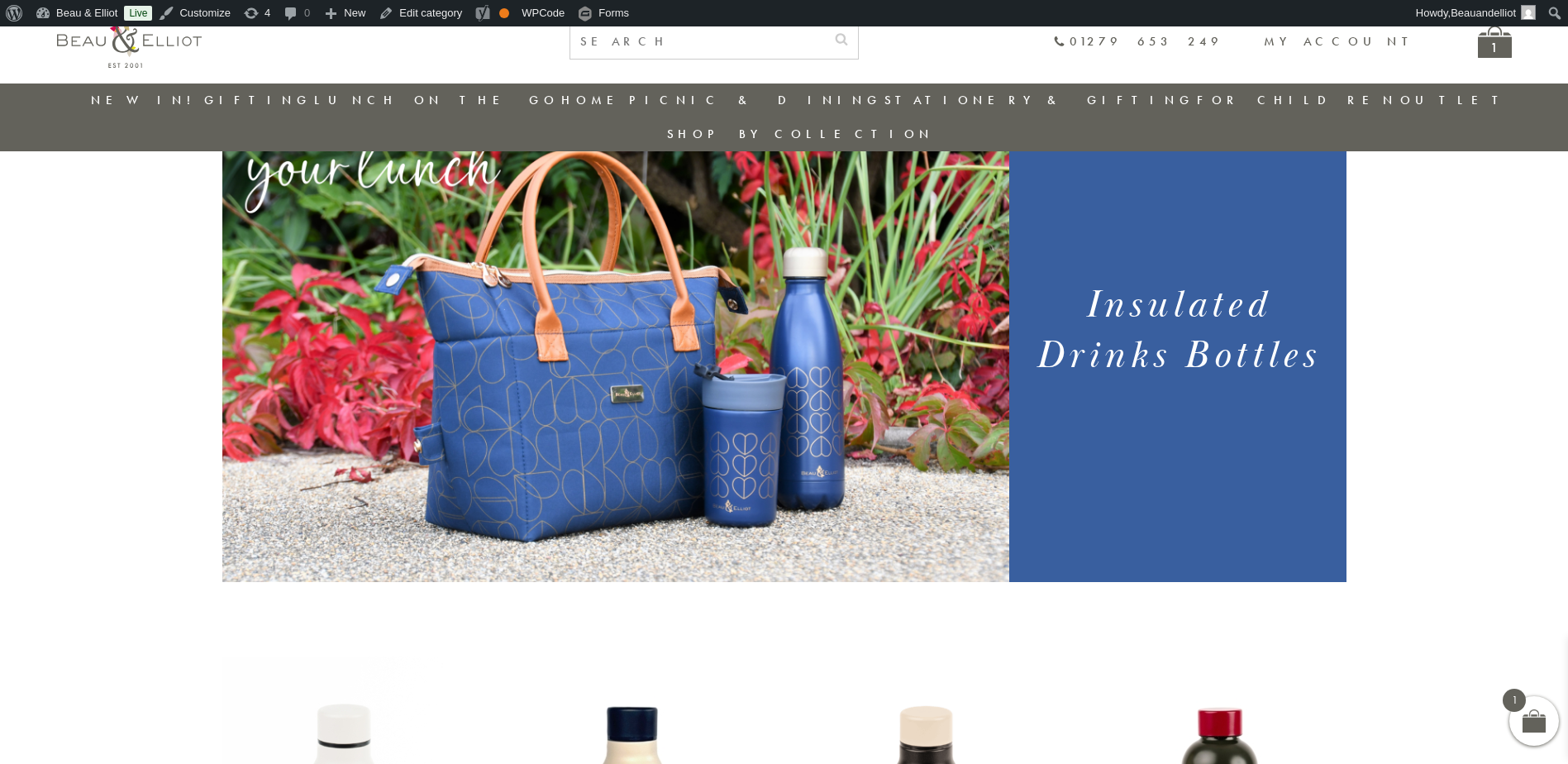
scroll to position [131, 0]
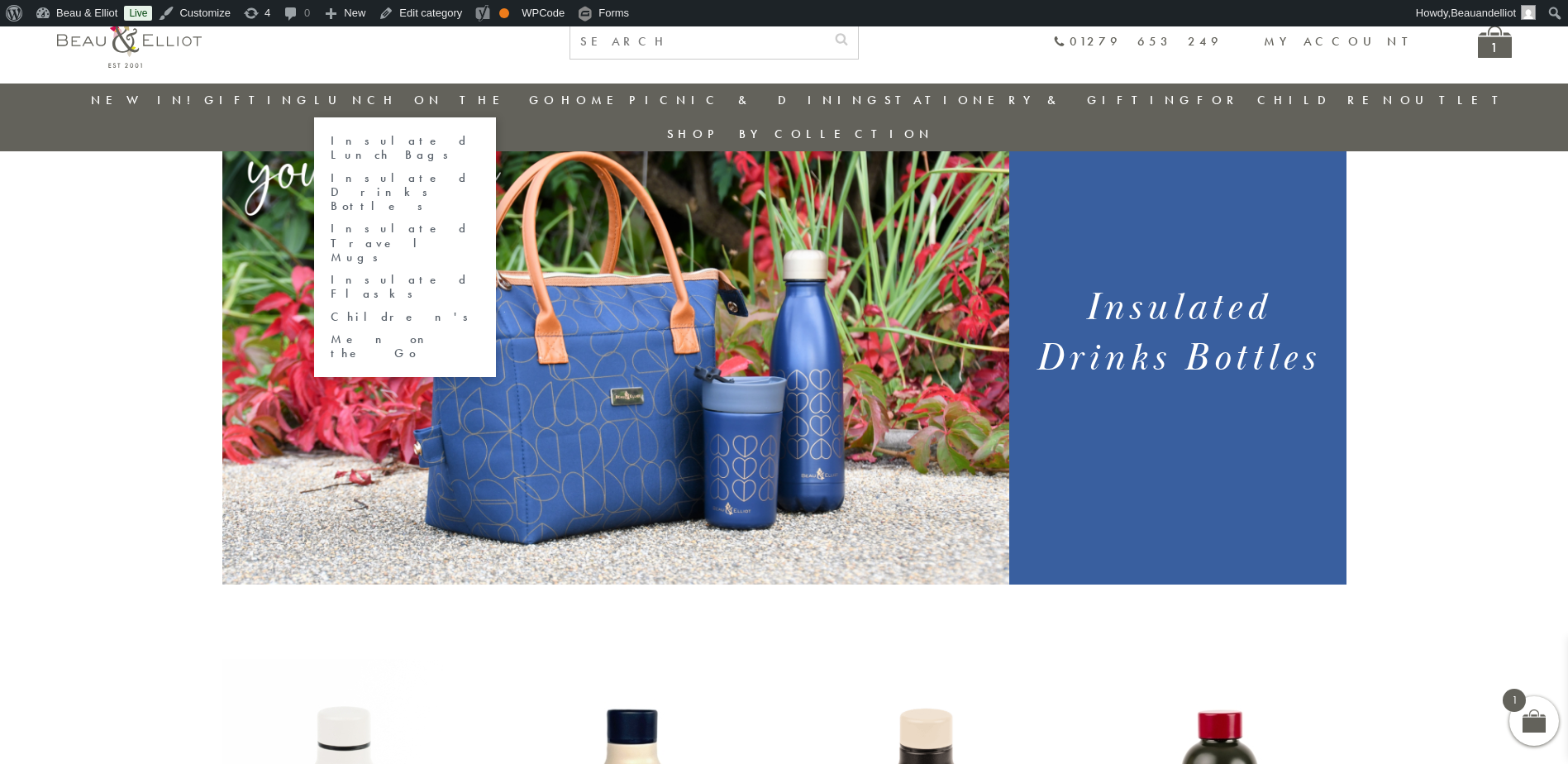
click at [427, 221] on link "Insulated Travel Mugs" at bounding box center [405, 242] width 149 height 43
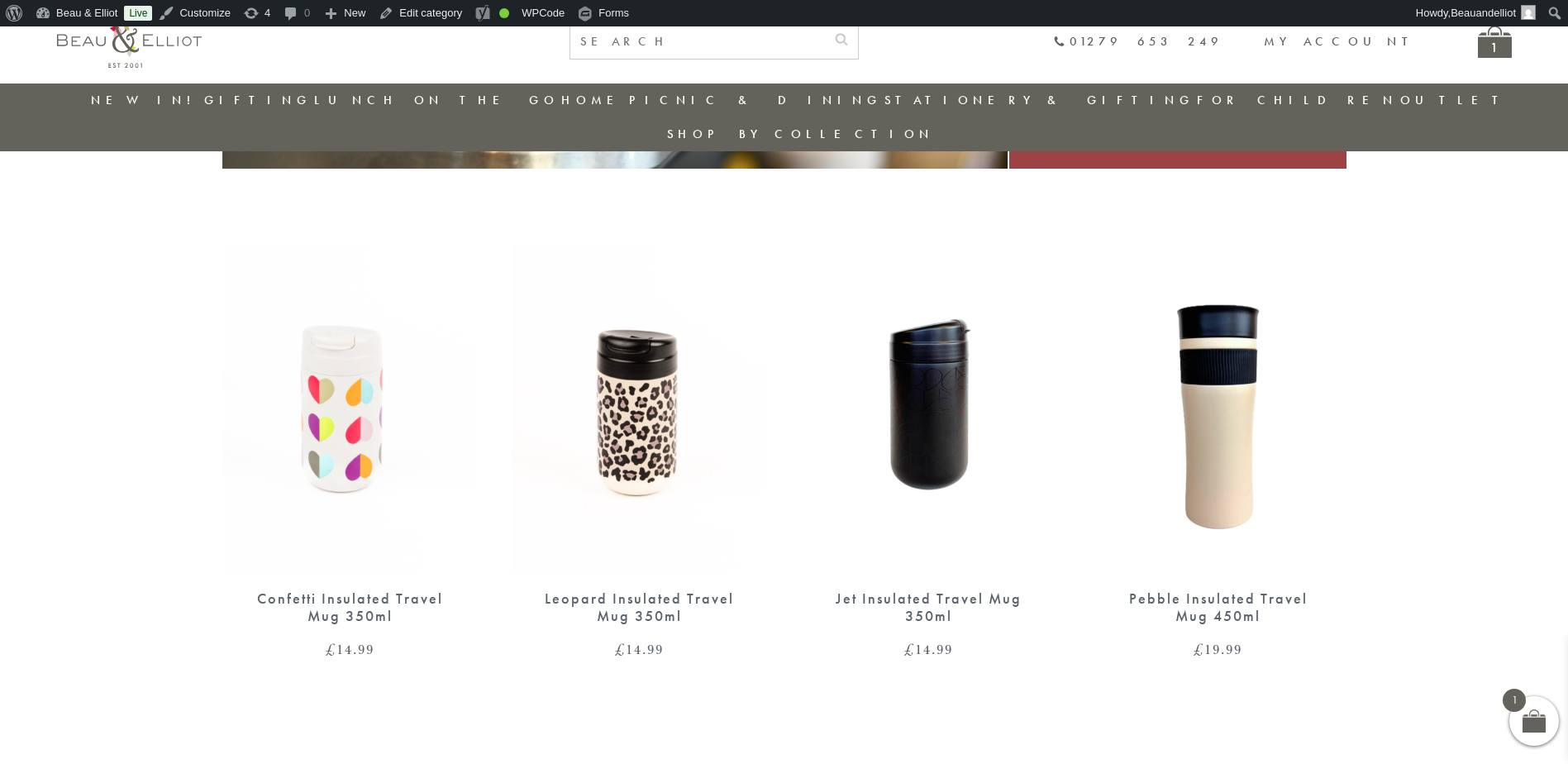
scroll to position [544, 0]
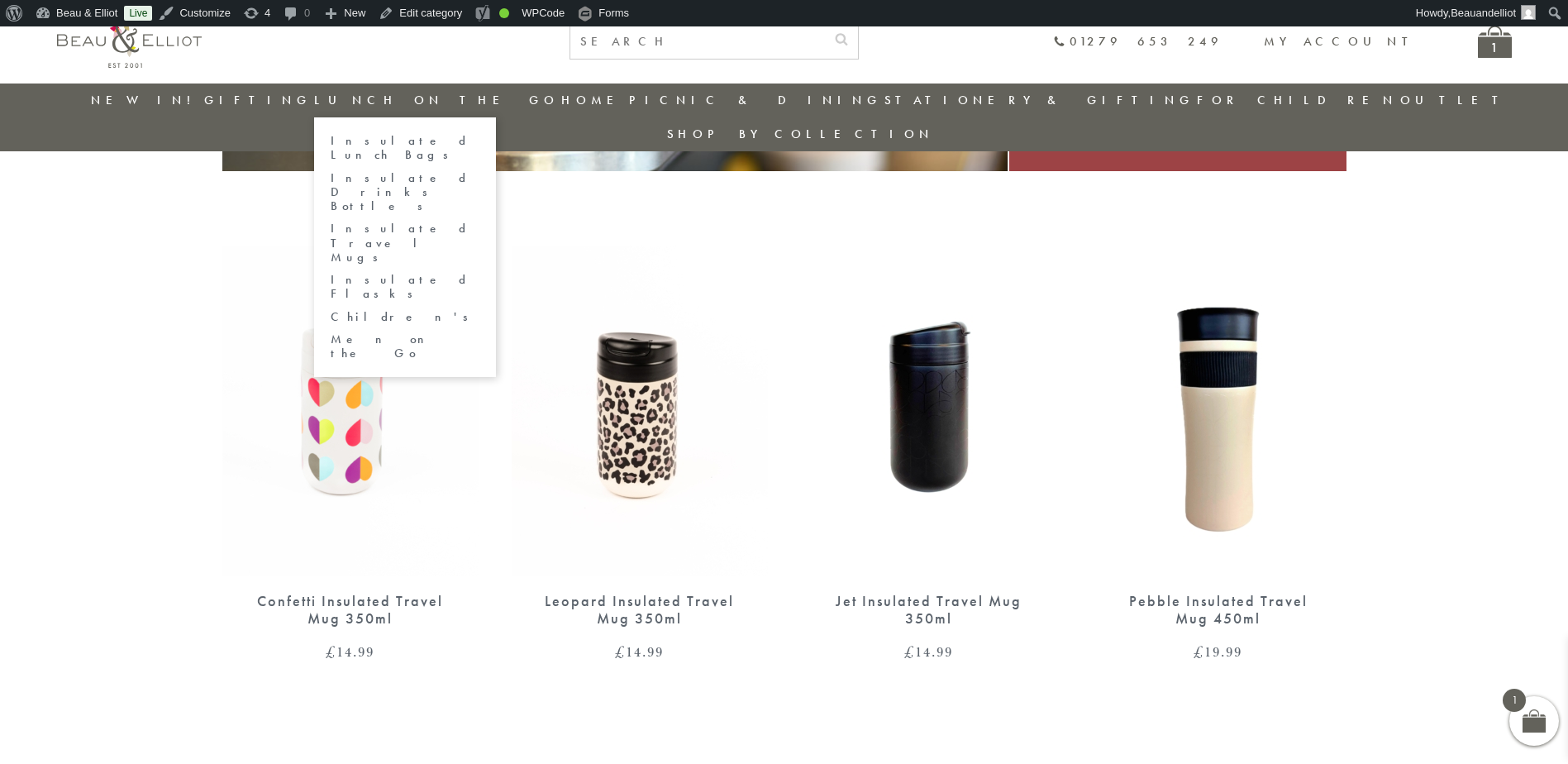
drag, startPoint x: 415, startPoint y: 166, endPoint x: 441, endPoint y: 165, distance: 26.0
click at [415, 171] on link "Insulated Drinks Bottles" at bounding box center [405, 192] width 149 height 43
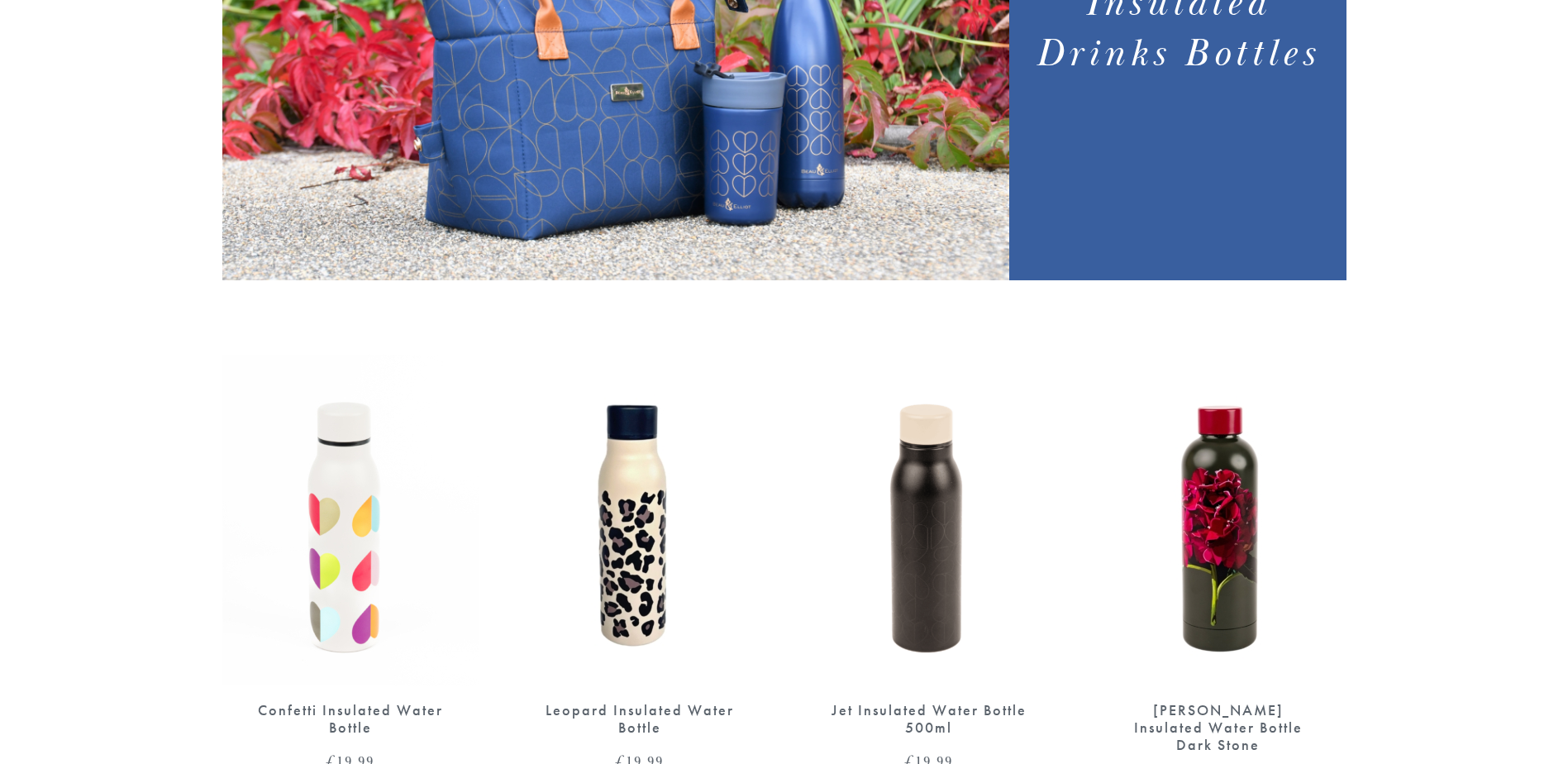
scroll to position [496, 0]
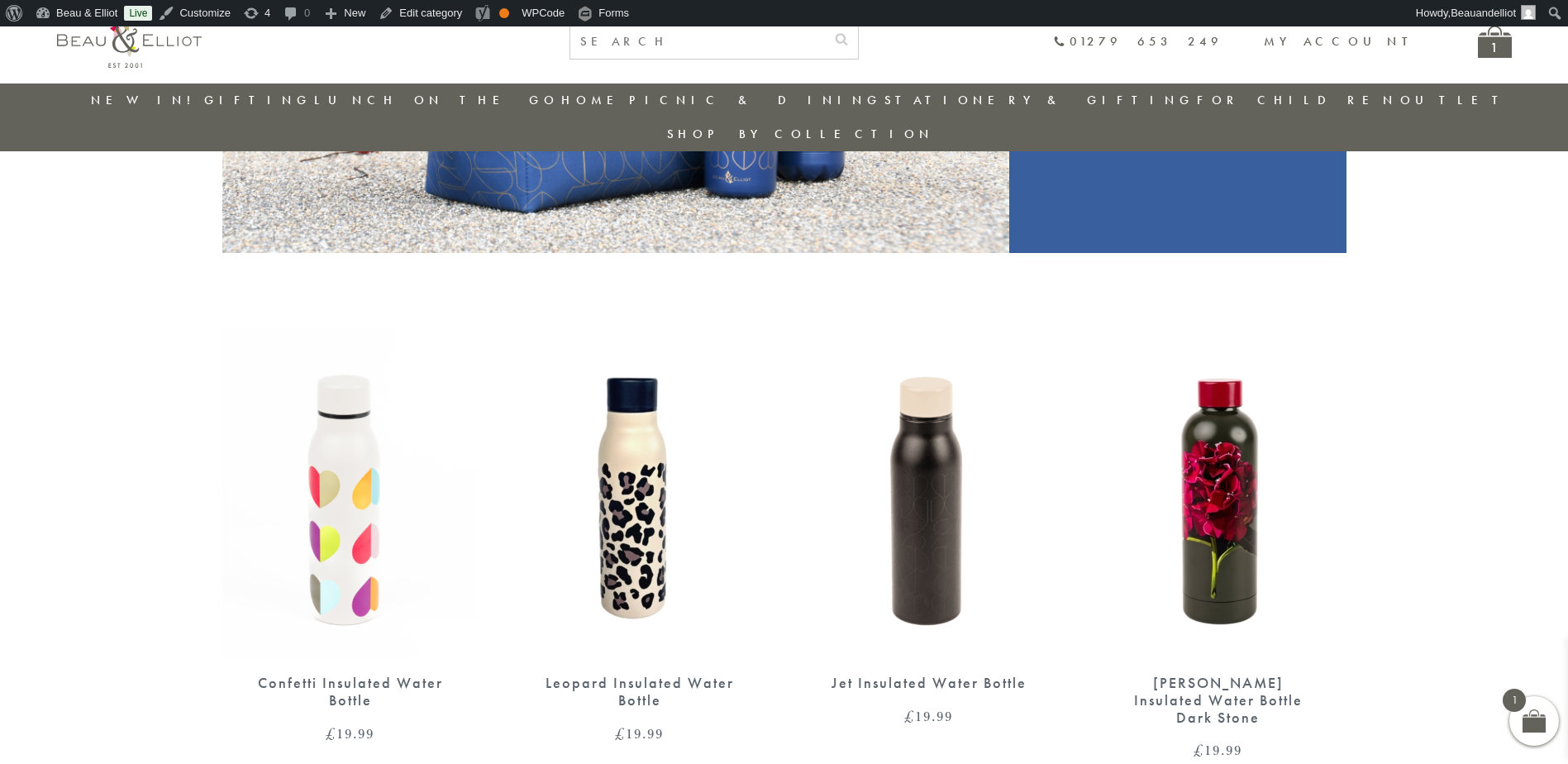
scroll to position [461, 0]
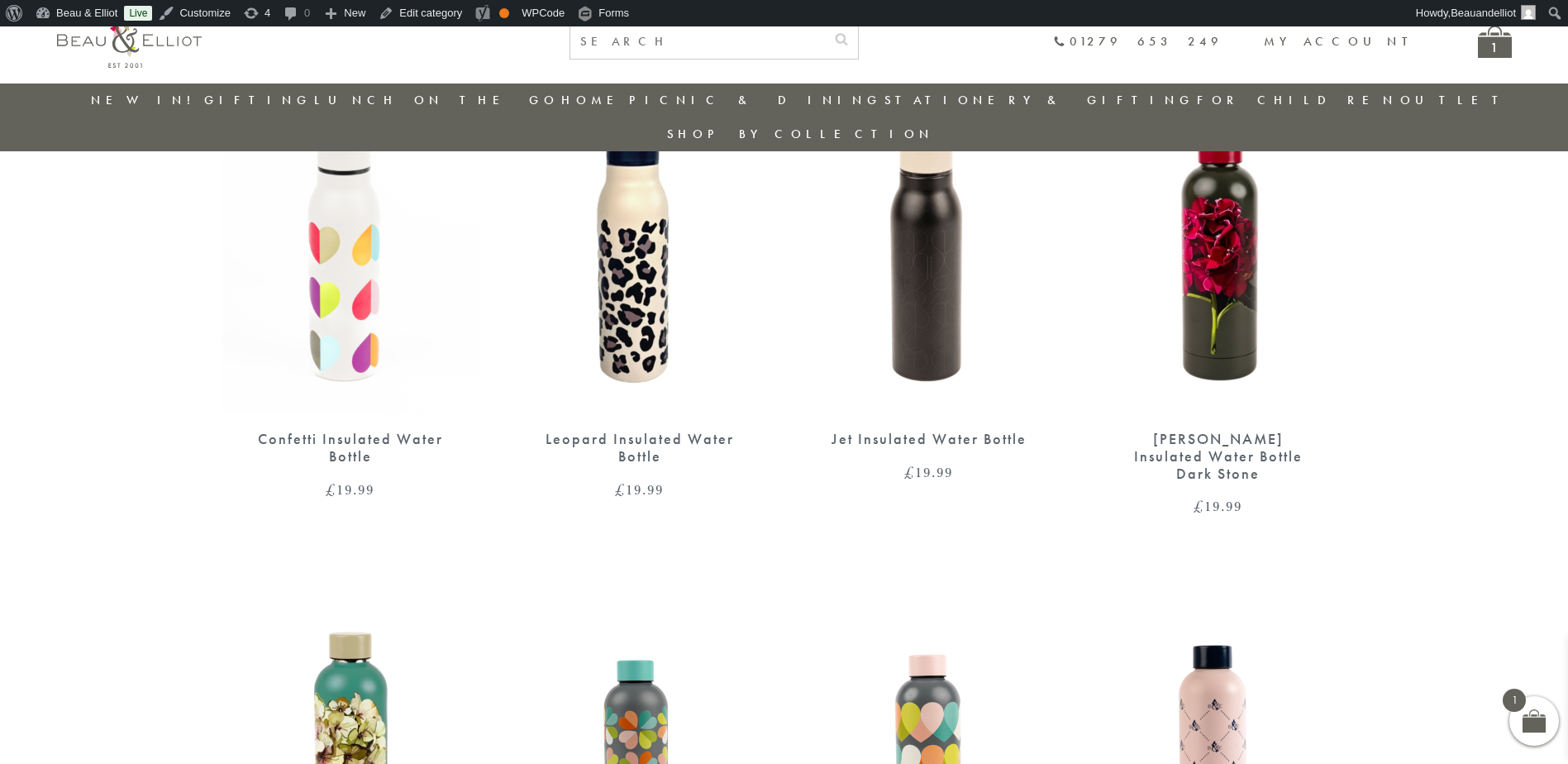
scroll to position [957, 0]
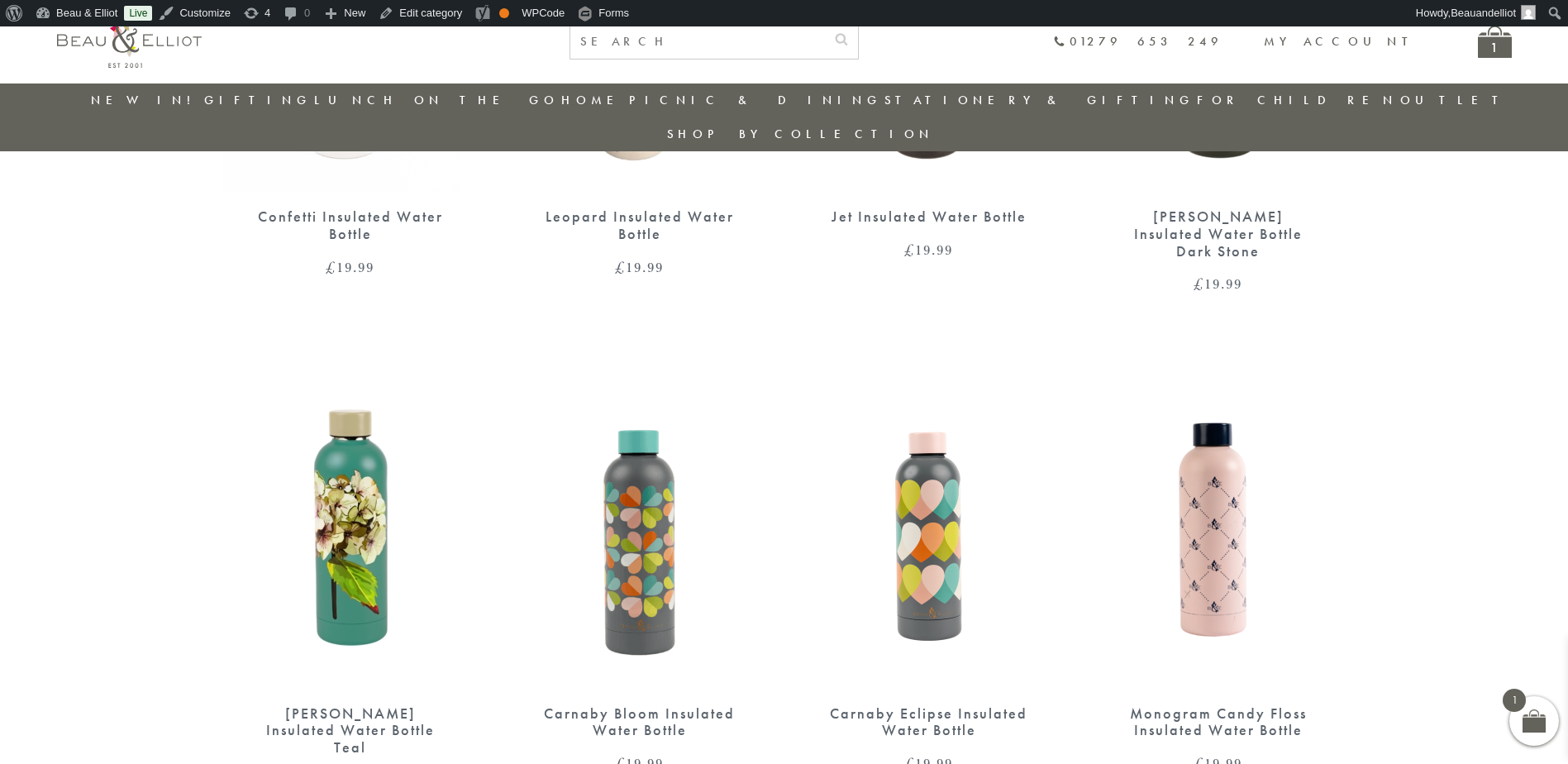
scroll to position [926, 0]
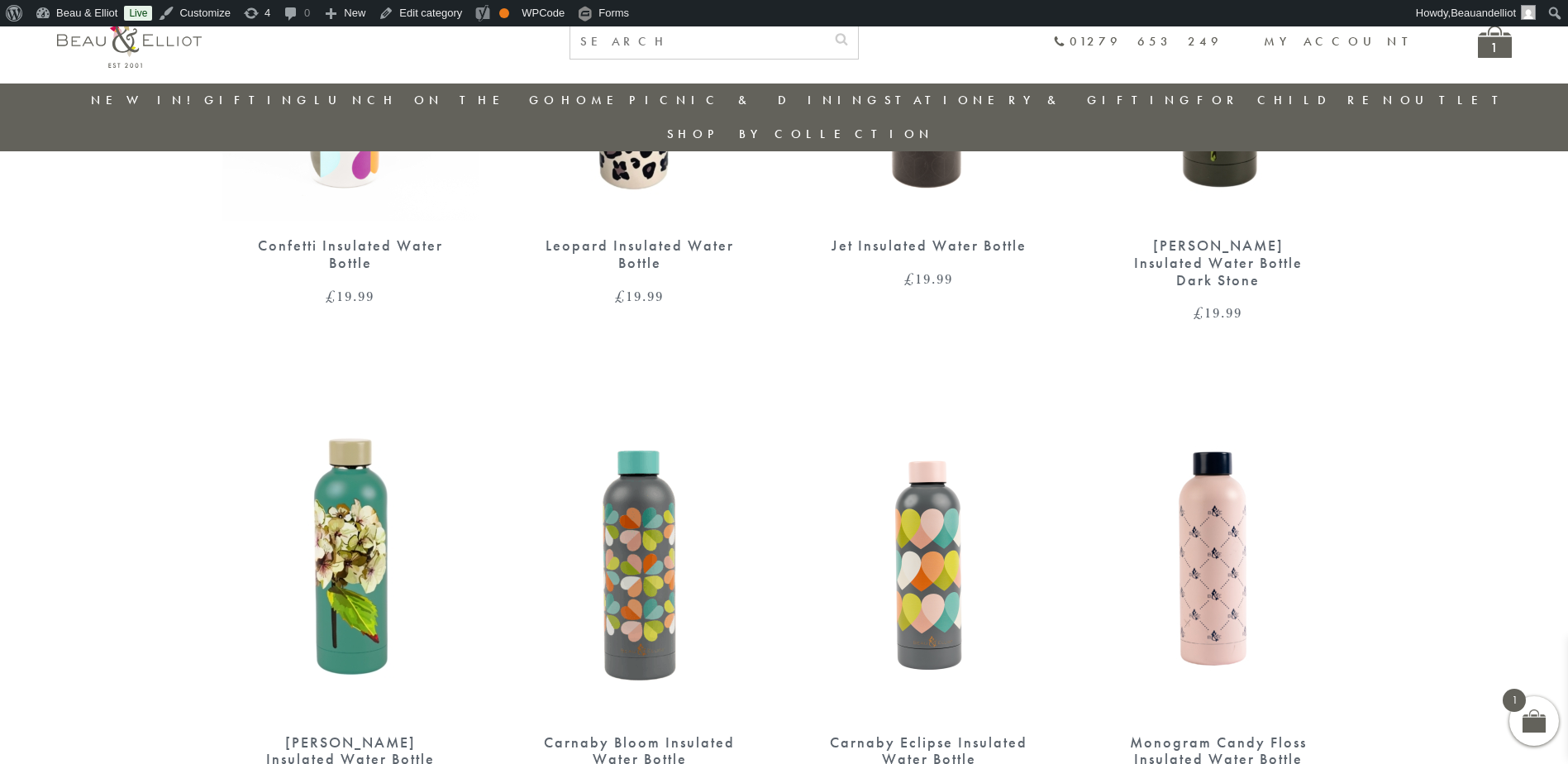
scroll to position [898, 0]
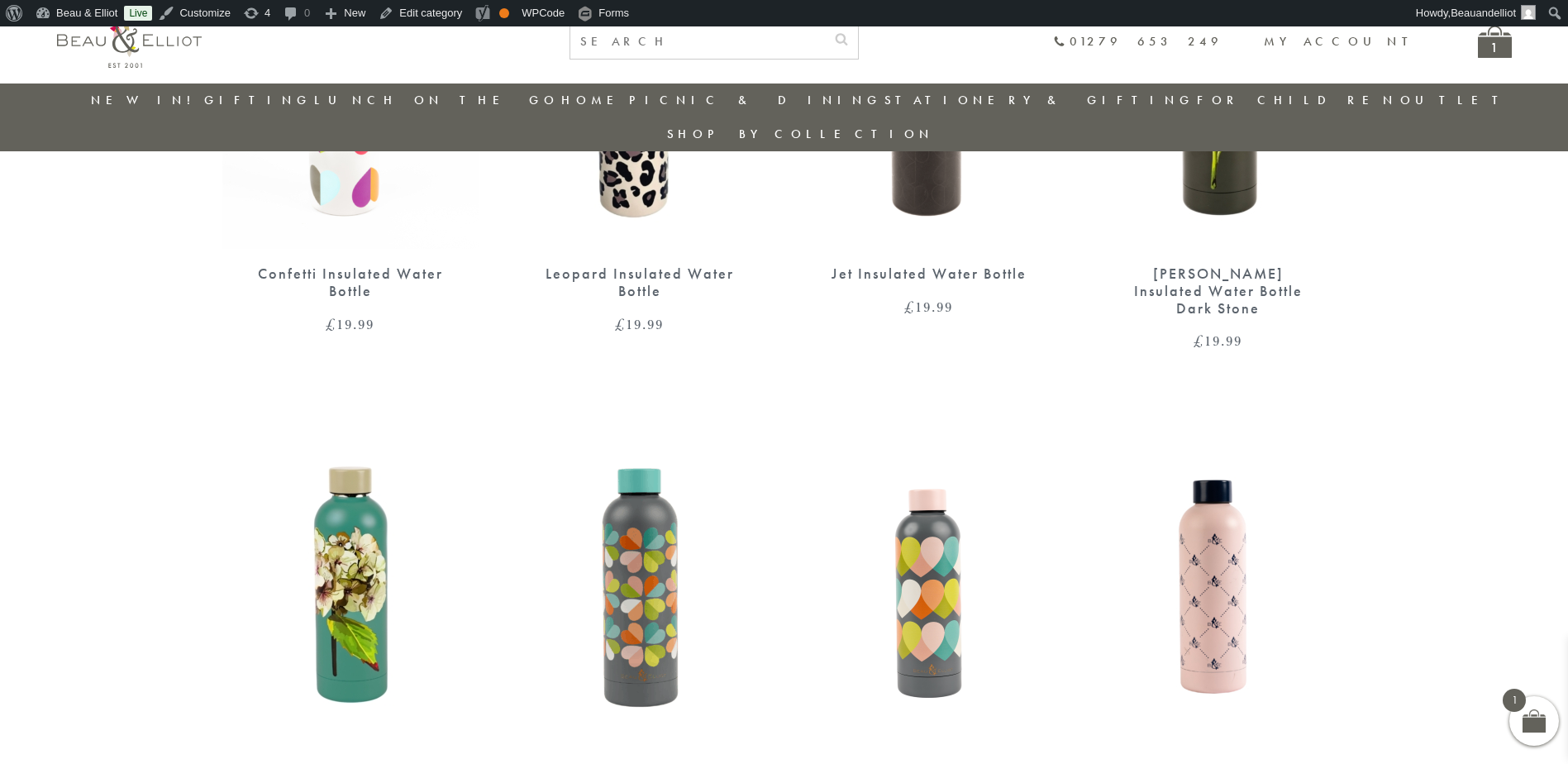
scroll to position [869, 0]
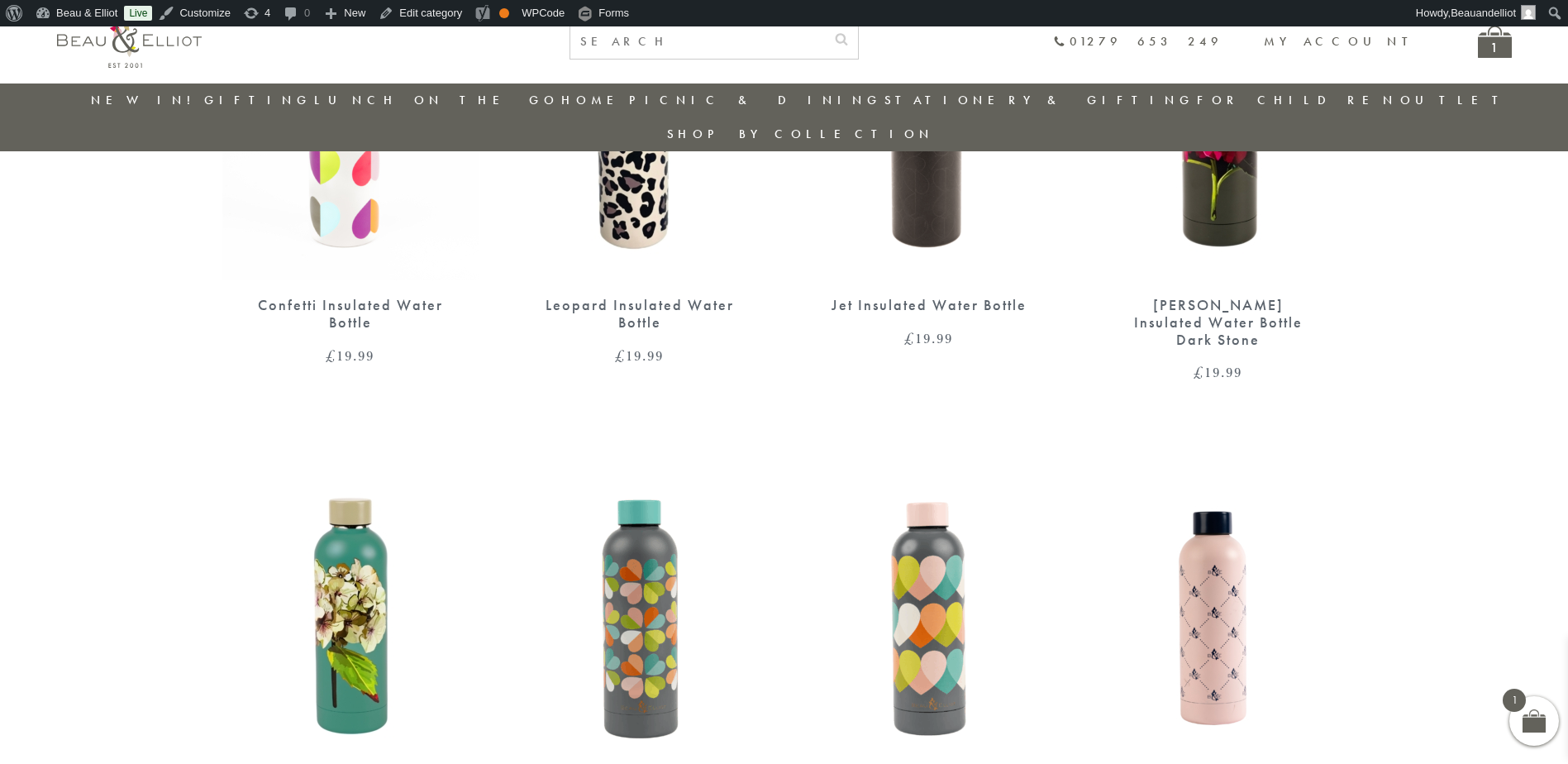
scroll to position [840, 0]
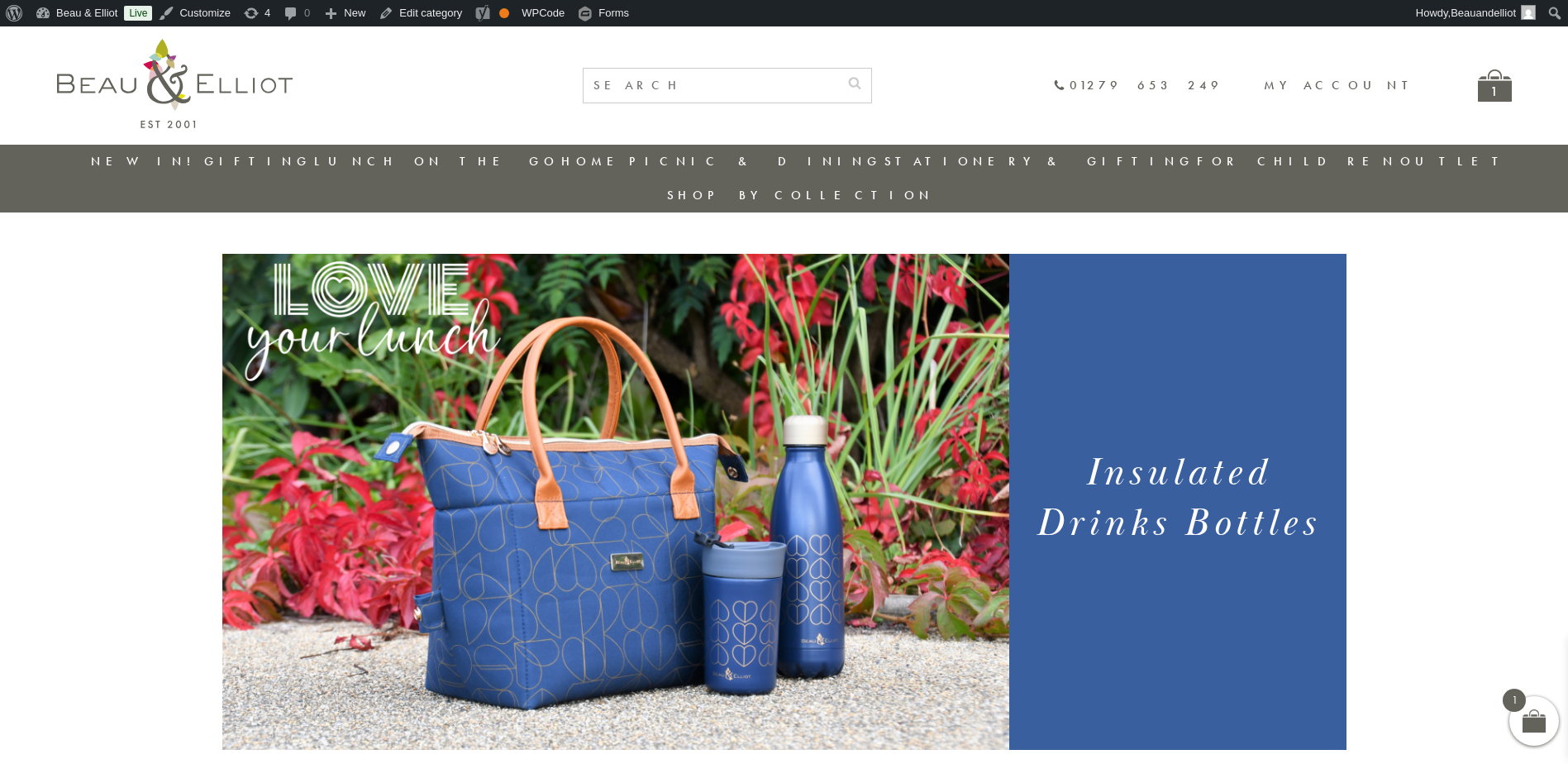
click at [112, 93] on img at bounding box center [174, 83] width 236 height 89
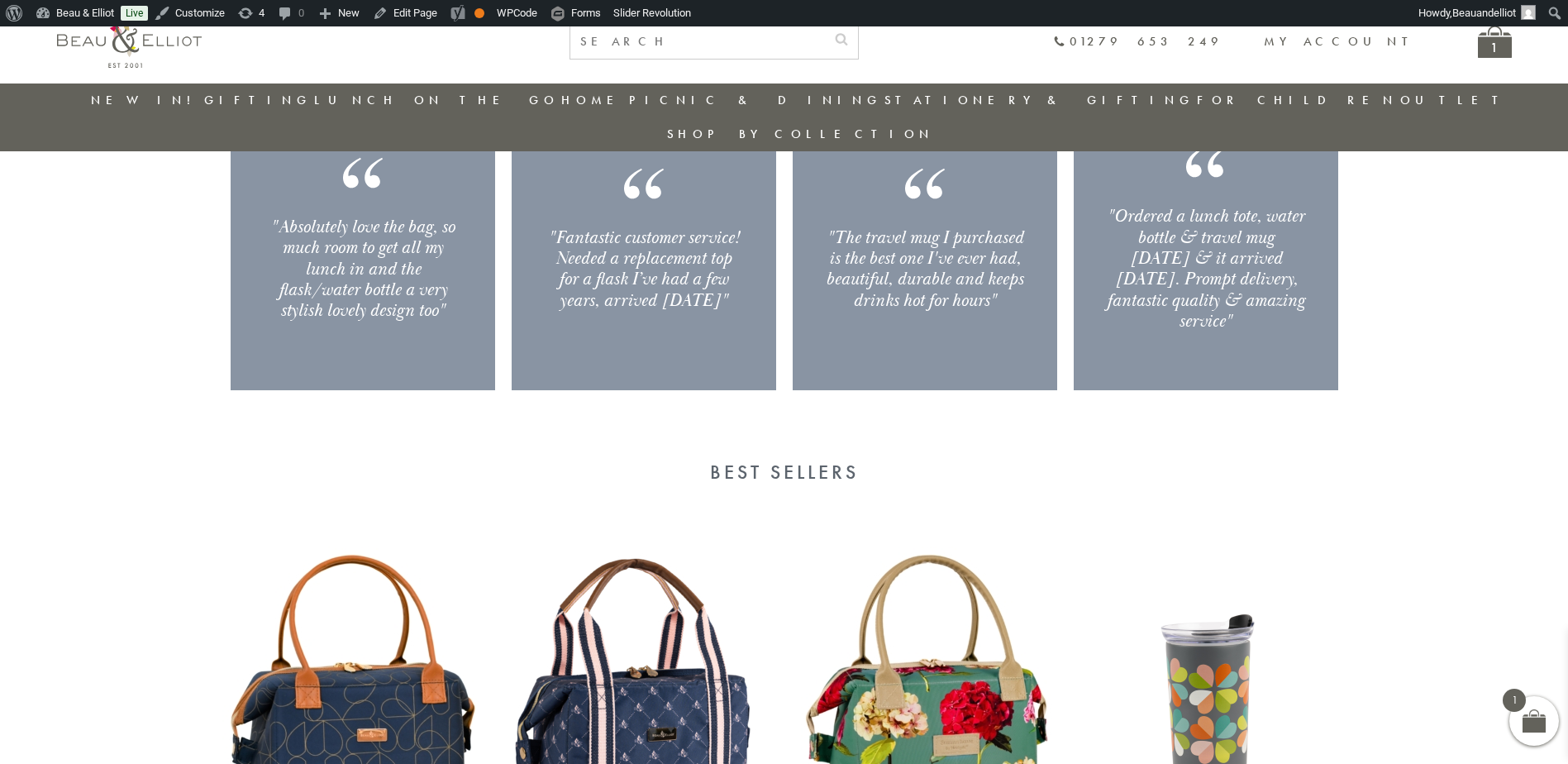
scroll to position [2115, 0]
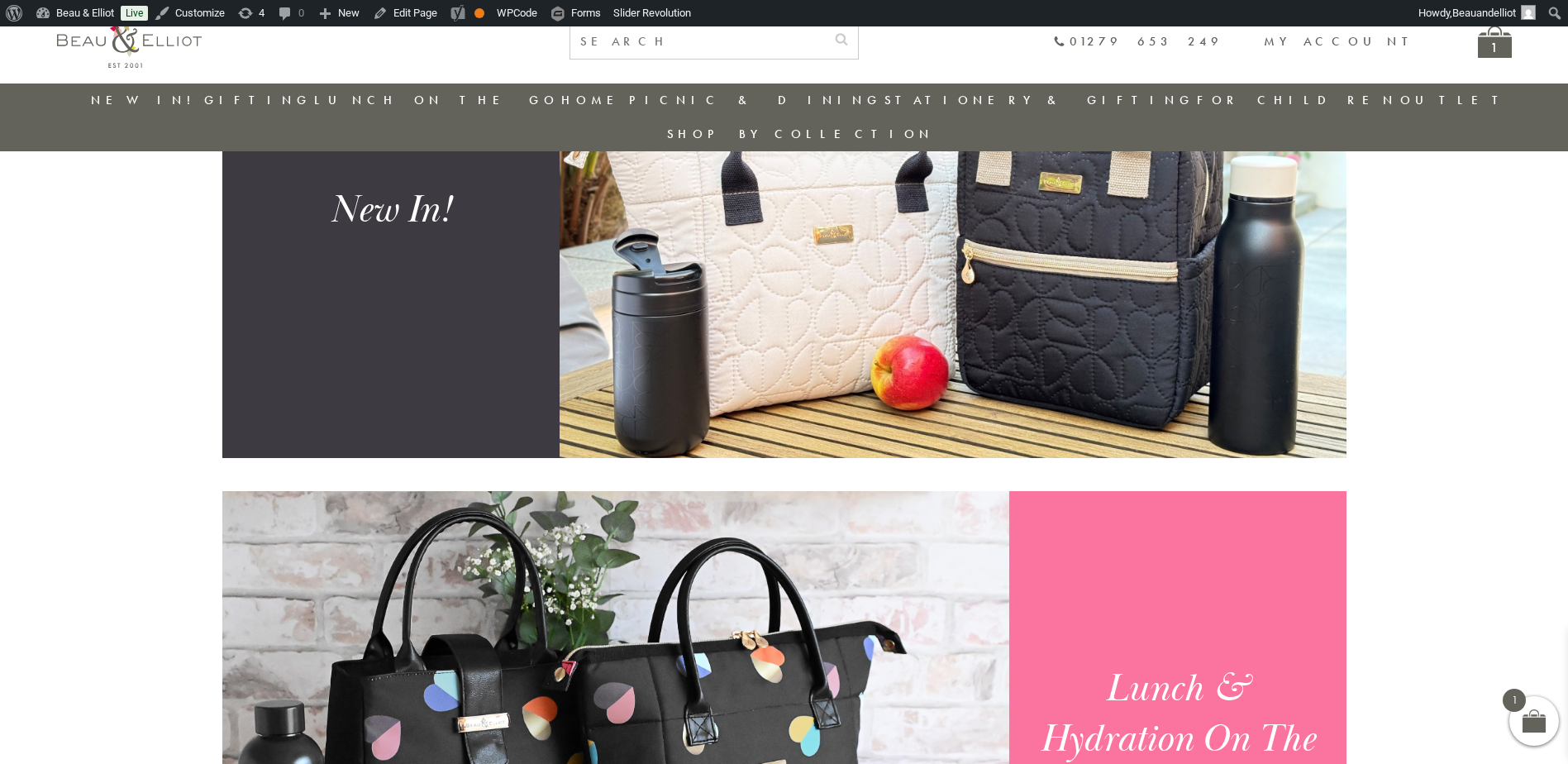
scroll to position [792, 0]
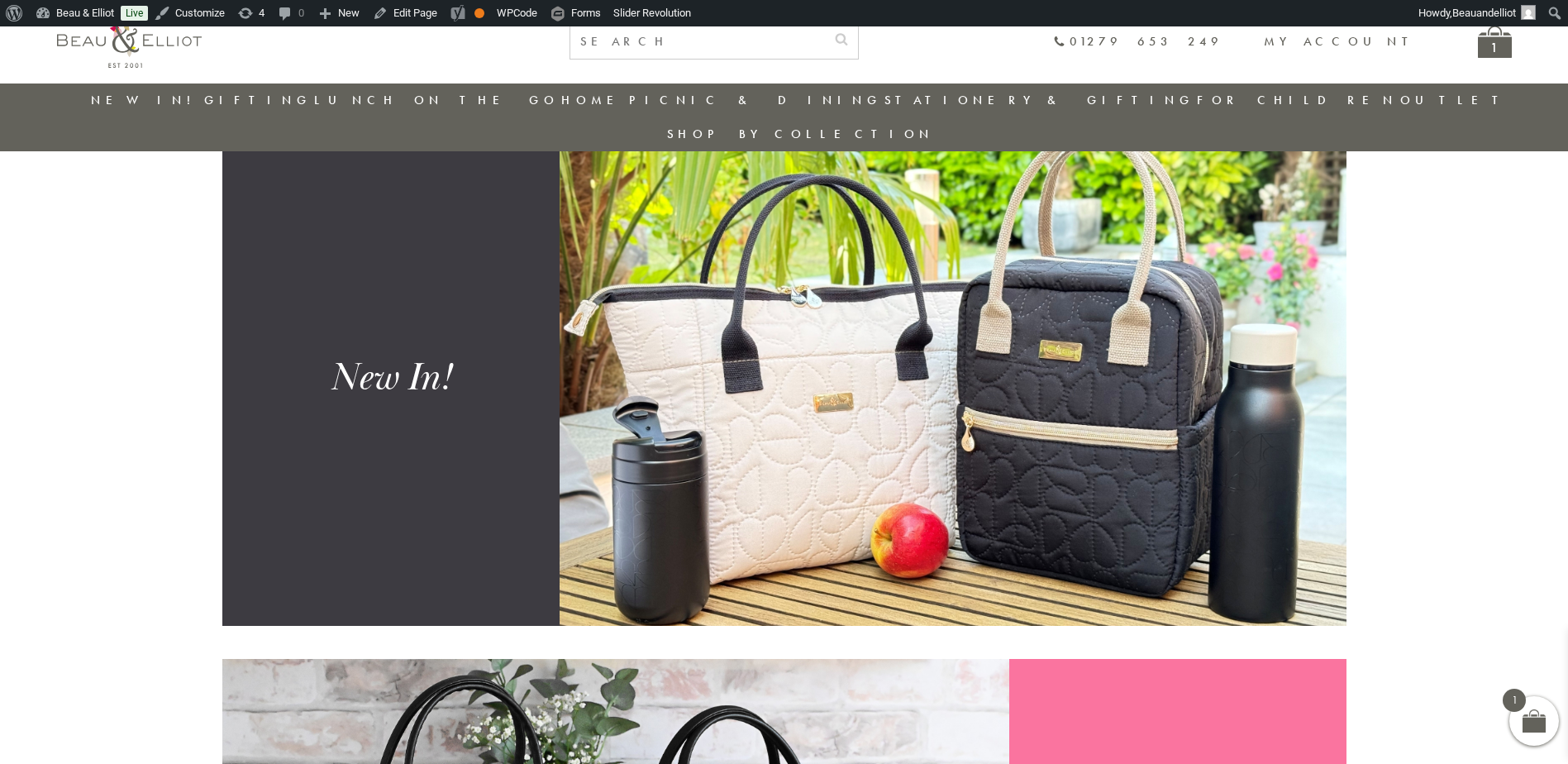
click at [160, 101] on link "New in!" at bounding box center [146, 100] width 111 height 16
